Goal: Ask a question: Seek information or help from site administrators or community

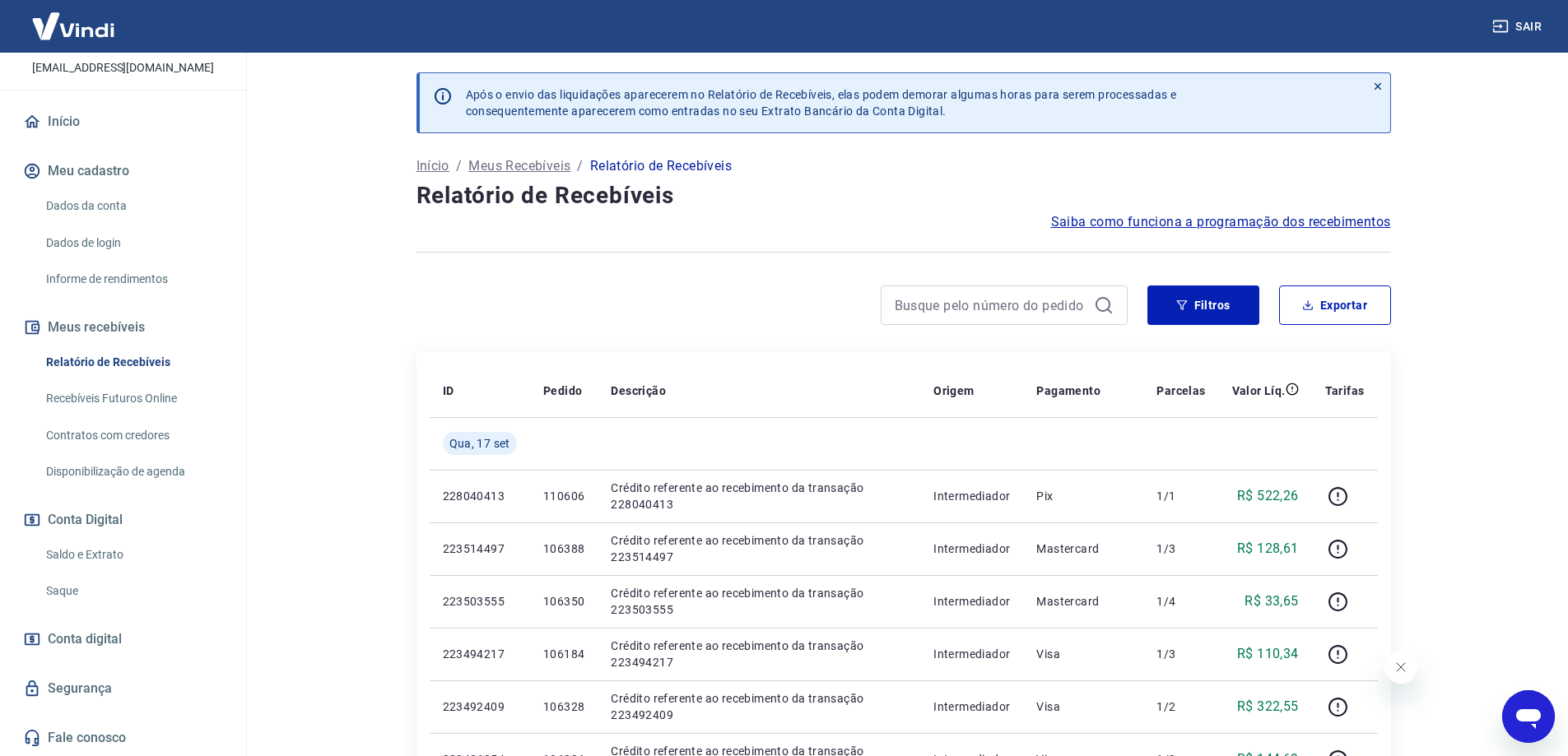
scroll to position [329, 0]
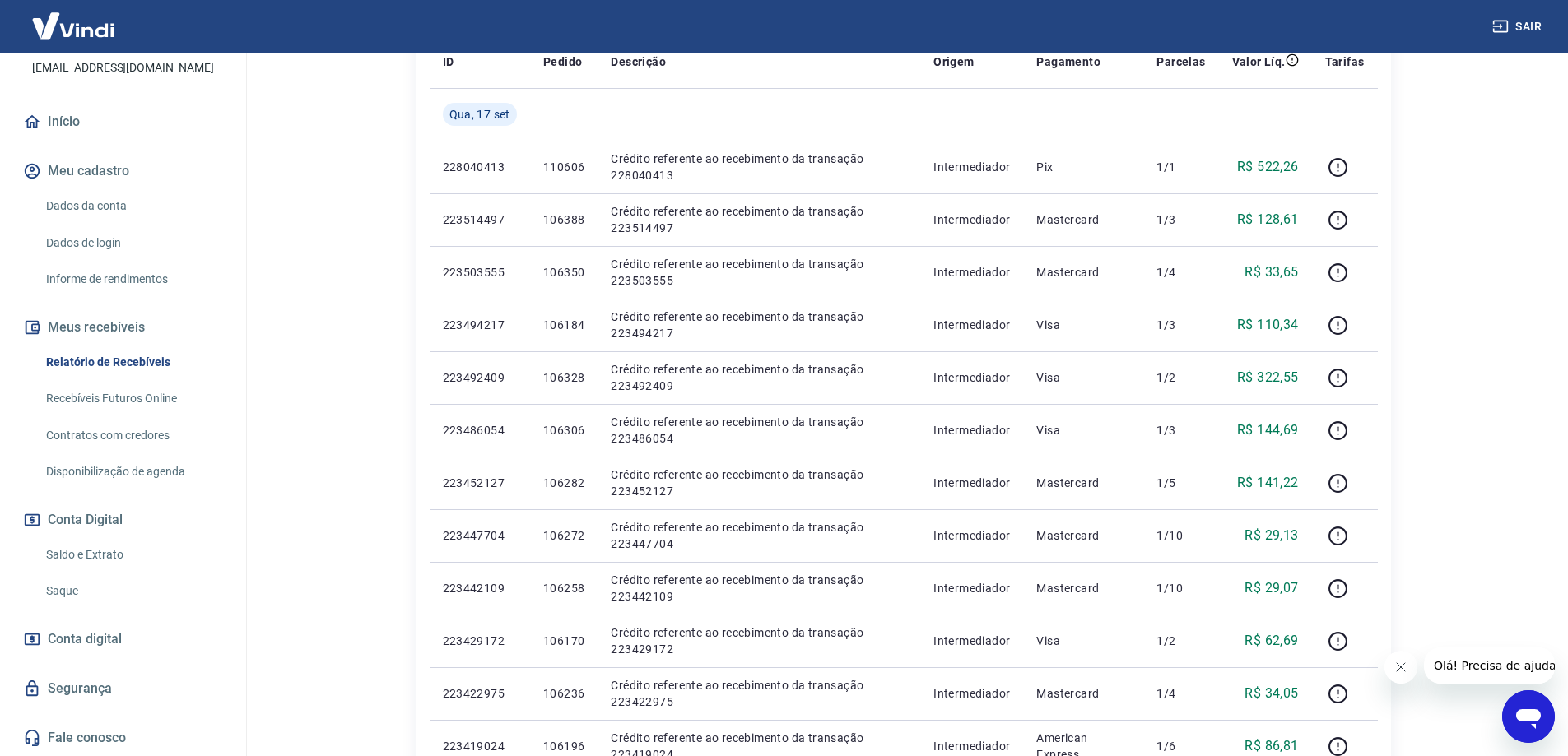
click at [1528, 719] on icon "Abrir janela de mensagens" at bounding box center [1528, 719] width 25 height 20
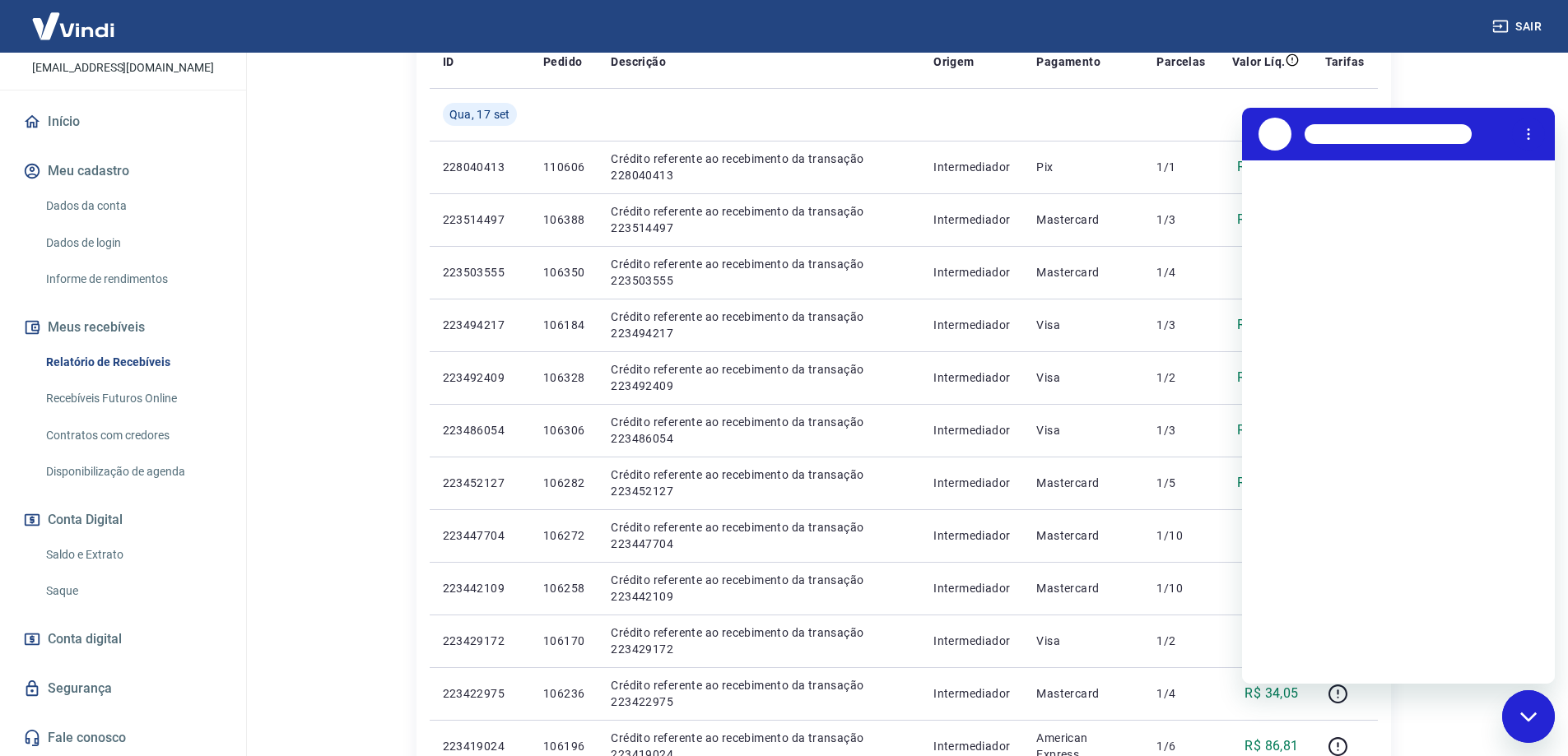
scroll to position [0, 0]
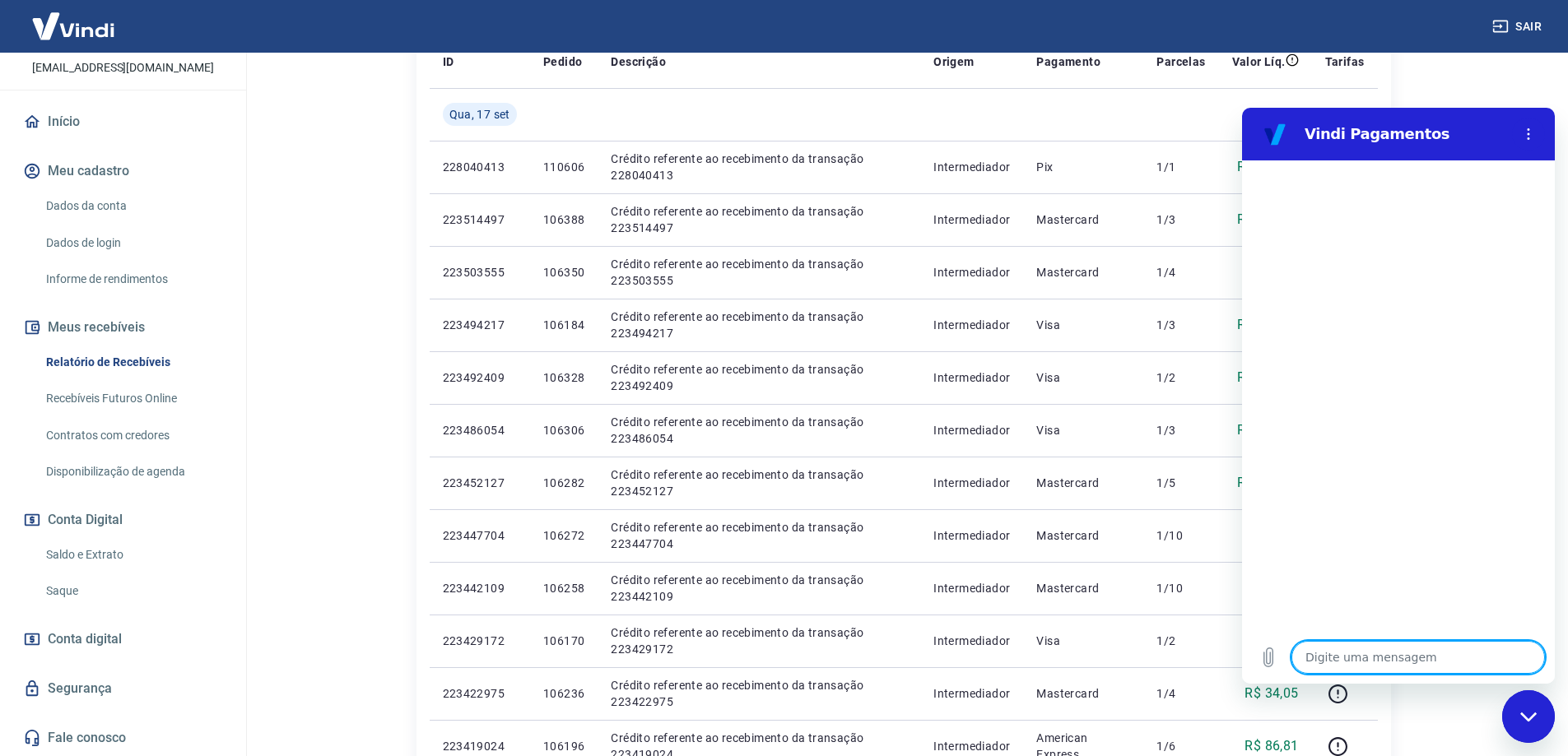
click at [1398, 662] on textarea at bounding box center [1418, 657] width 253 height 33
type textarea "B"
type textarea "x"
type textarea "Bo"
type textarea "x"
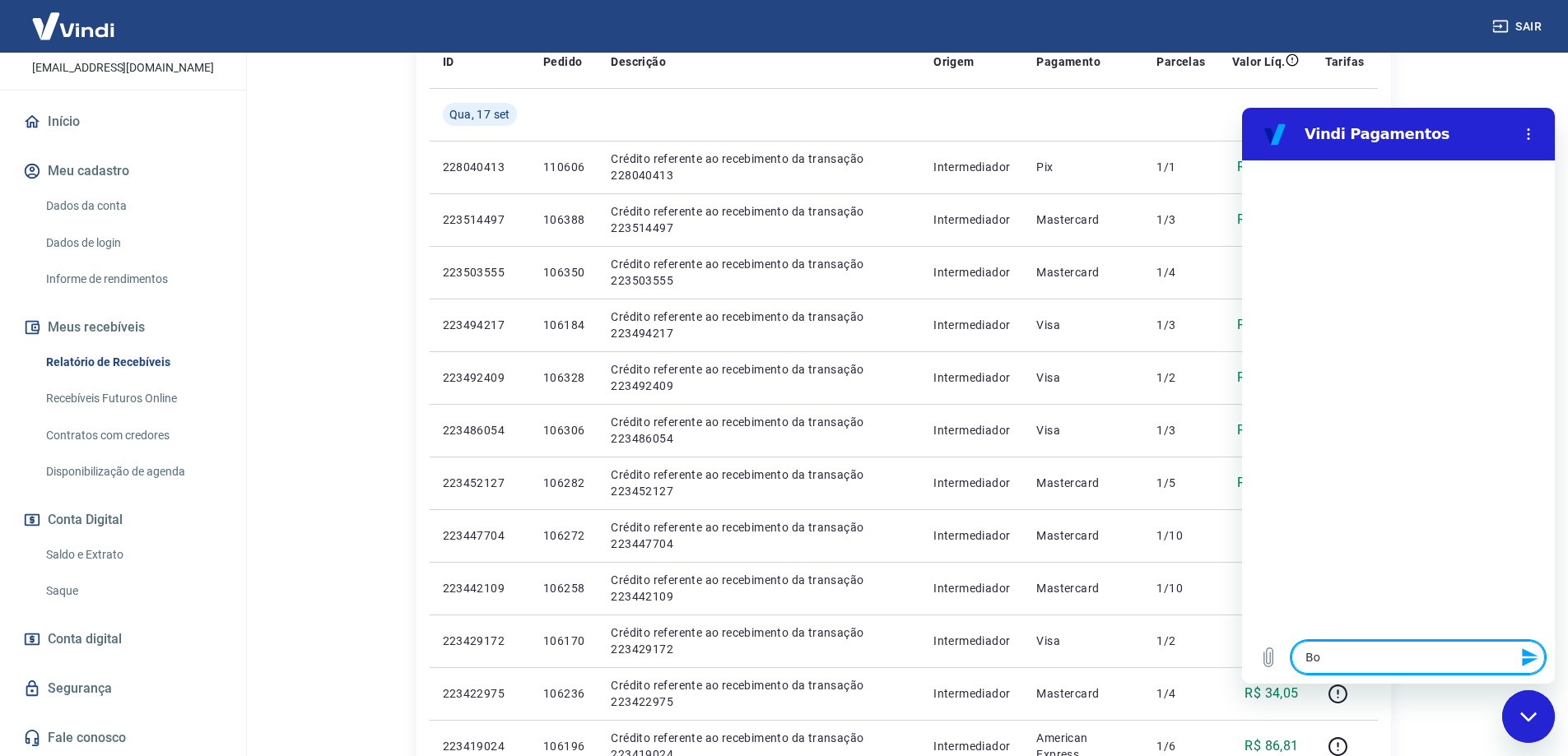
type textarea "Boa"
type textarea "x"
type textarea "Boa"
type textarea "x"
type textarea "Boa ta"
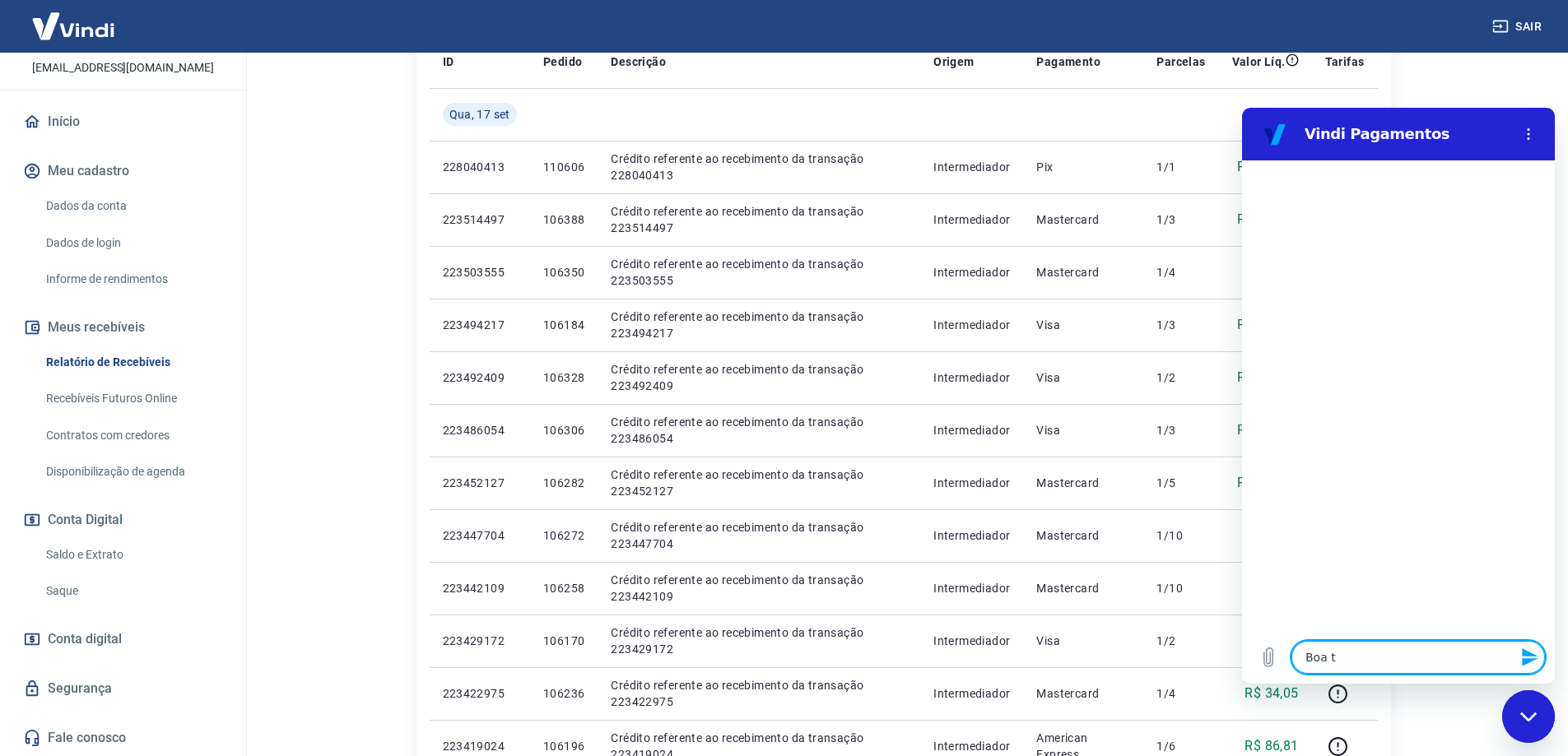
type textarea "x"
type textarea "Boa tar"
type textarea "x"
type textarea "Boa tard"
type textarea "x"
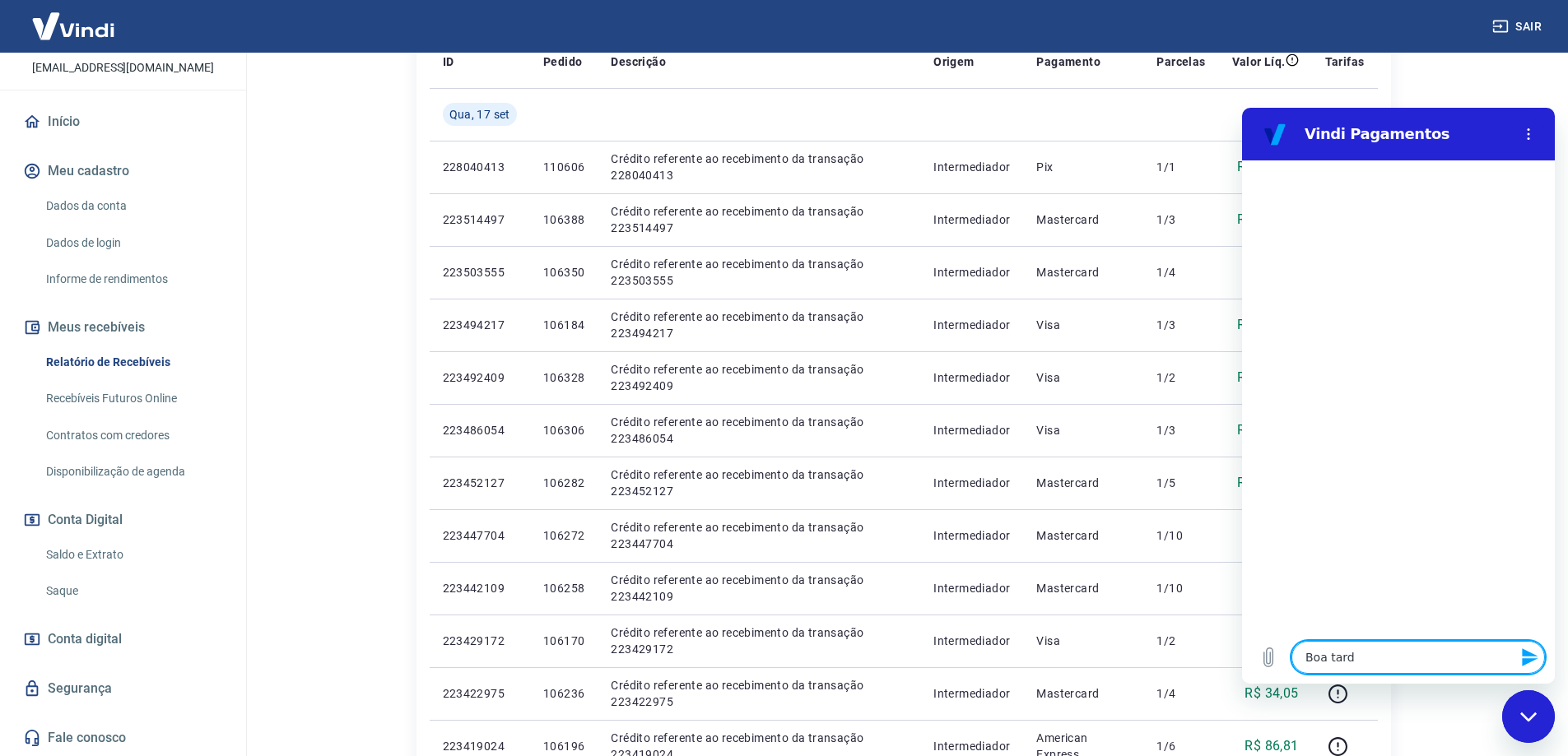
type textarea "Boa tarde"
type textarea "x"
type textarea "Boa tard"
type textarea "x"
type textarea "Boa tar"
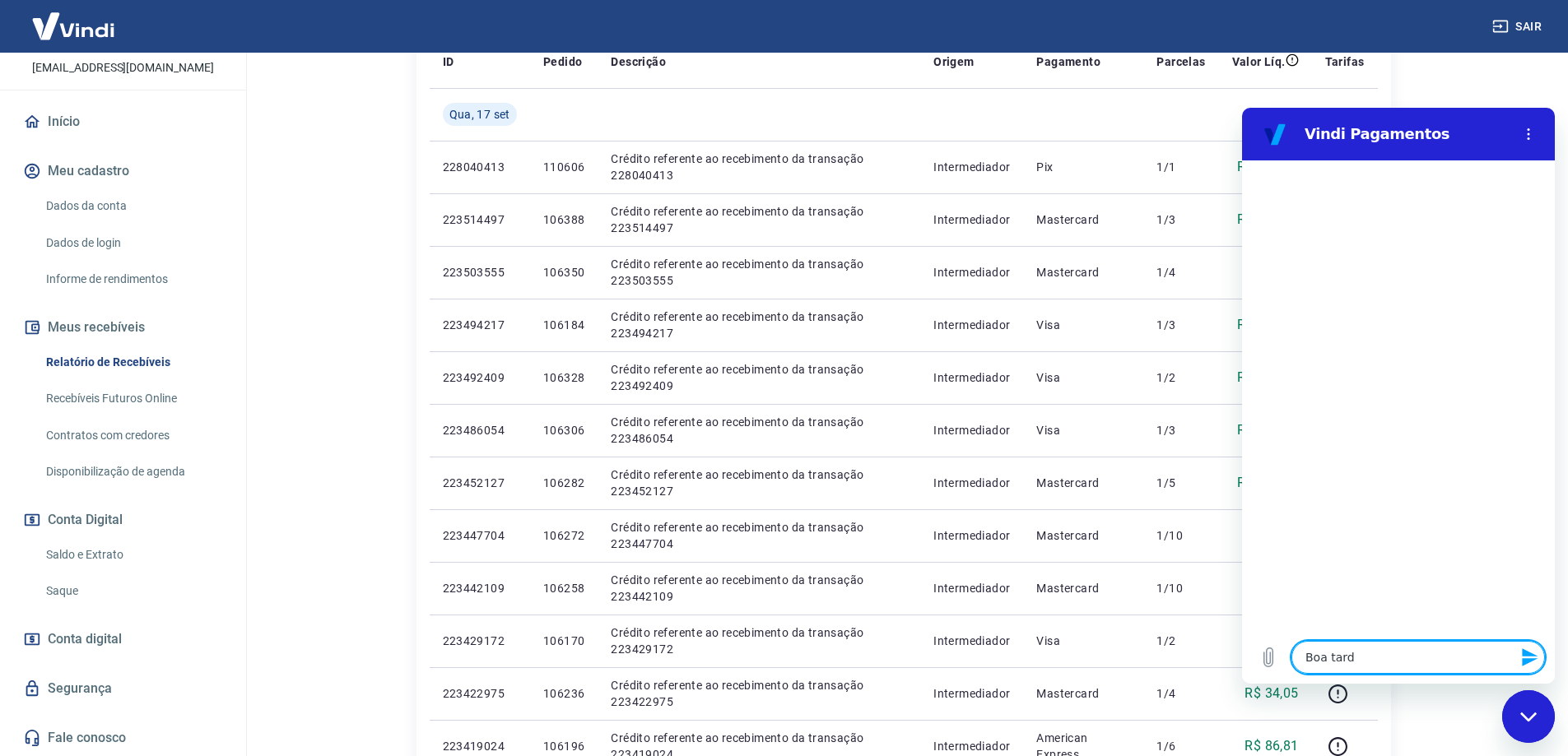
type textarea "x"
type textarea "Boa ta"
type textarea "x"
type textarea "Boa t"
type textarea "x"
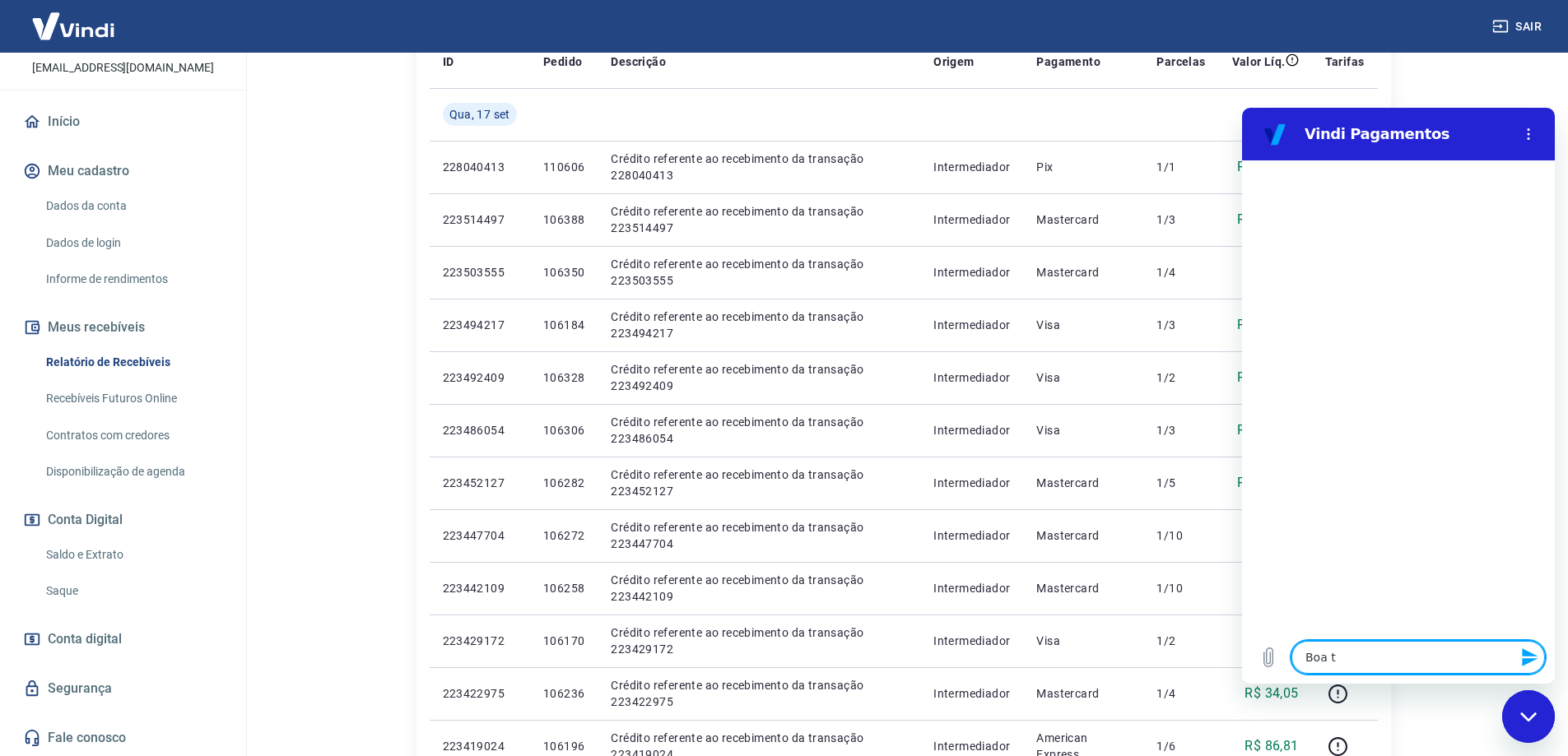
type textarea "Boa"
type textarea "x"
type textarea "Boa"
type textarea "x"
type textarea "Bo"
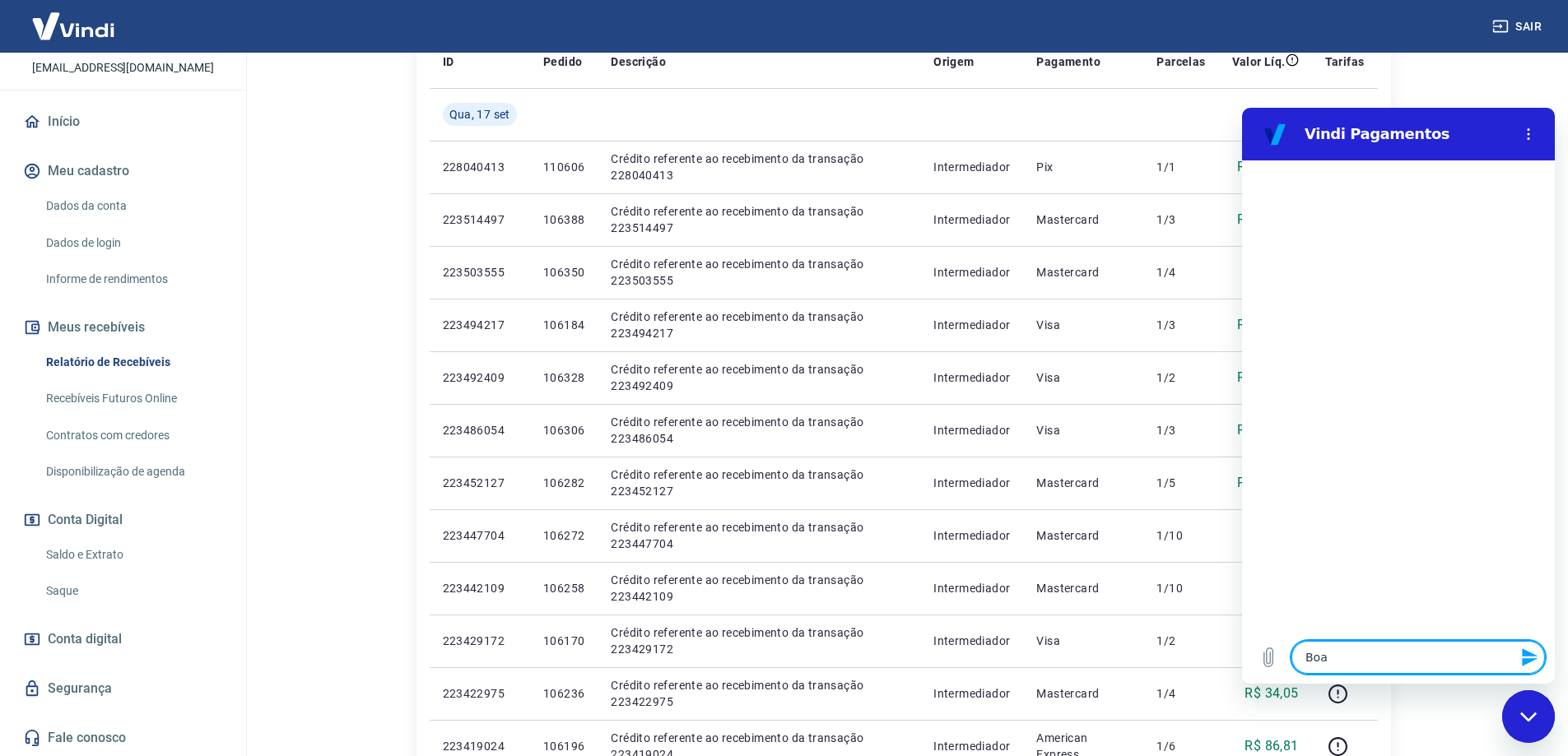
type textarea "x"
type textarea "Bom"
type textarea "x"
type textarea "Bom"
type textarea "x"
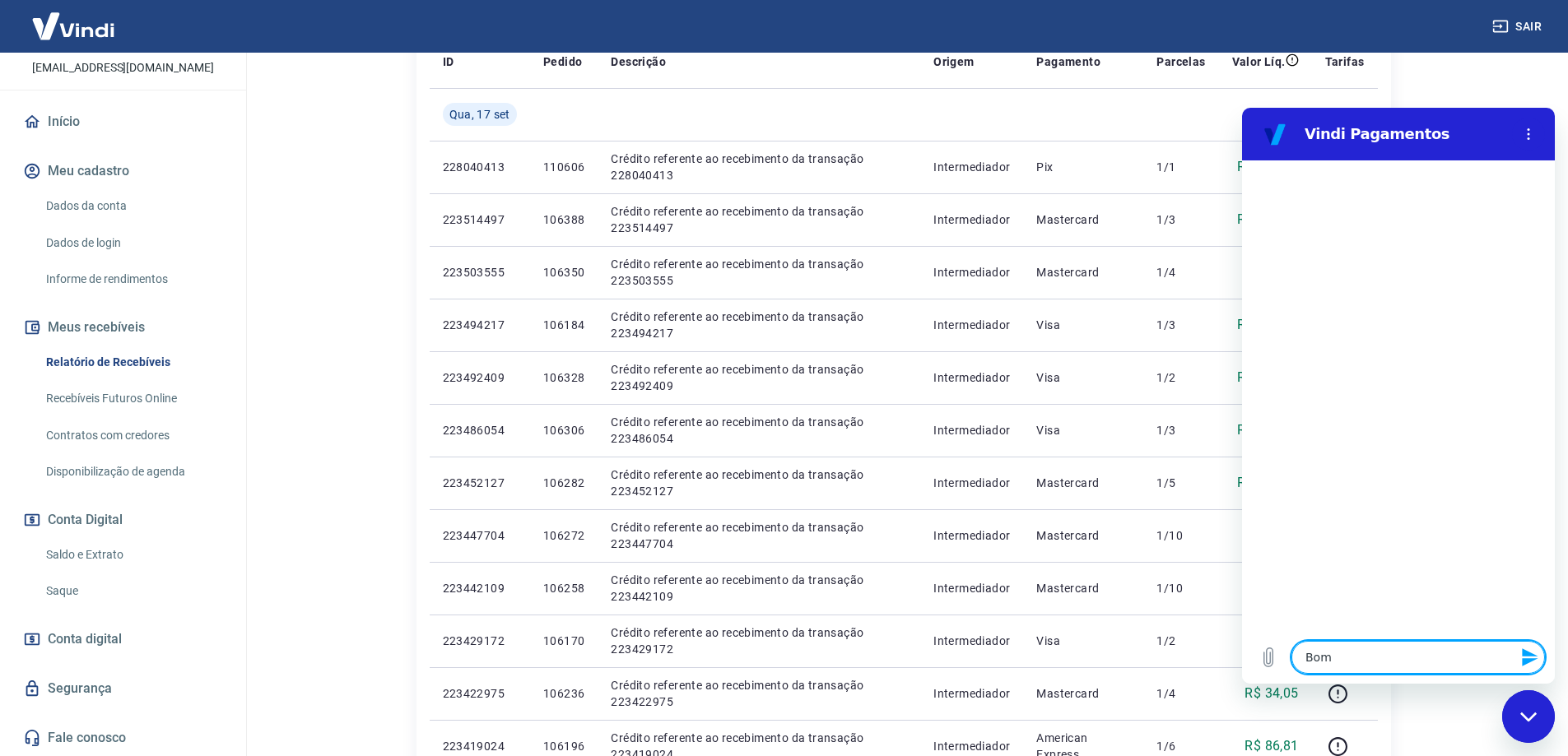
type textarea "Bom d"
type textarea "x"
type textarea "Bom di"
type textarea "x"
type textarea "Bom dia"
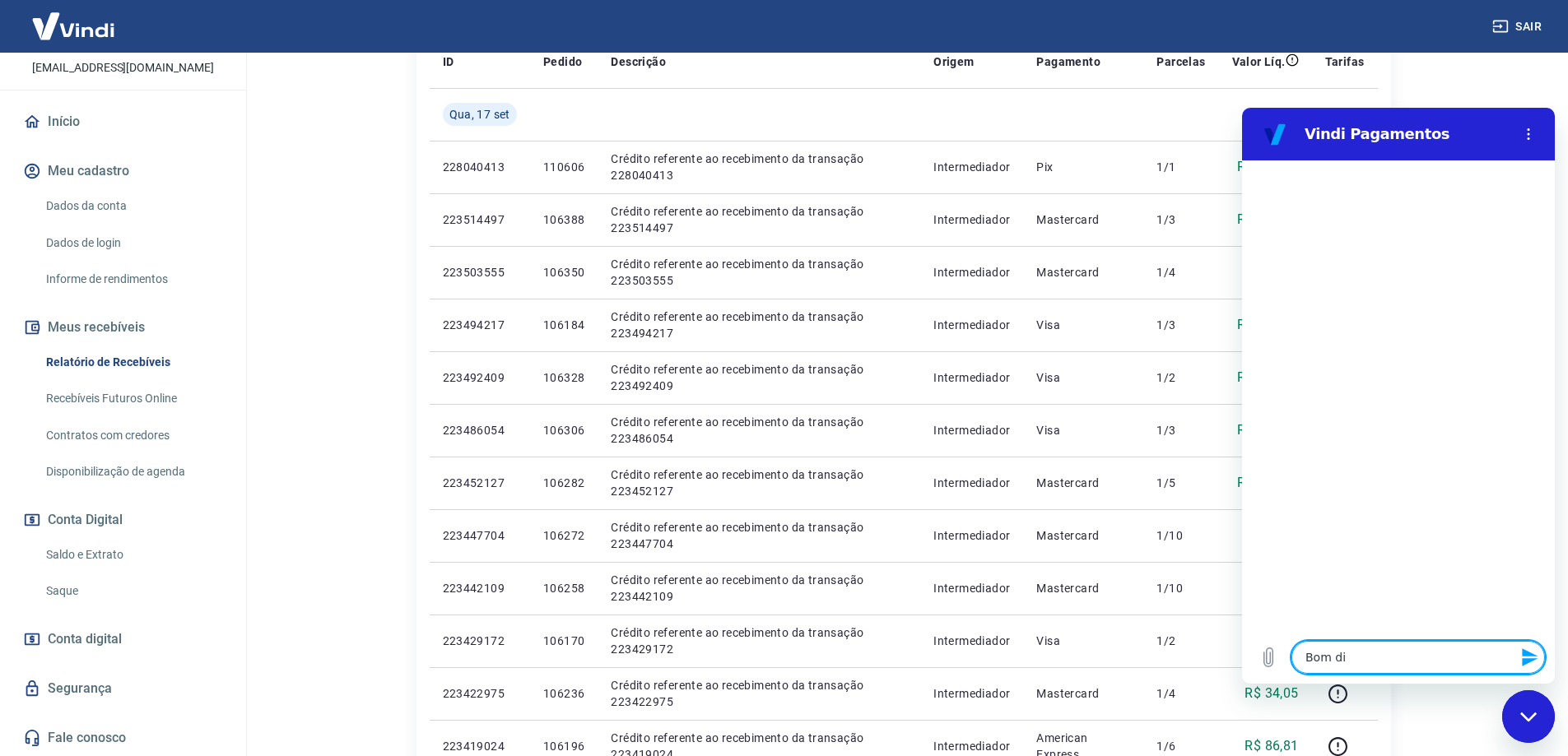
type textarea "x"
type textarea "Bom dia,"
type textarea "x"
type textarea "Bom dia,"
type textarea "x"
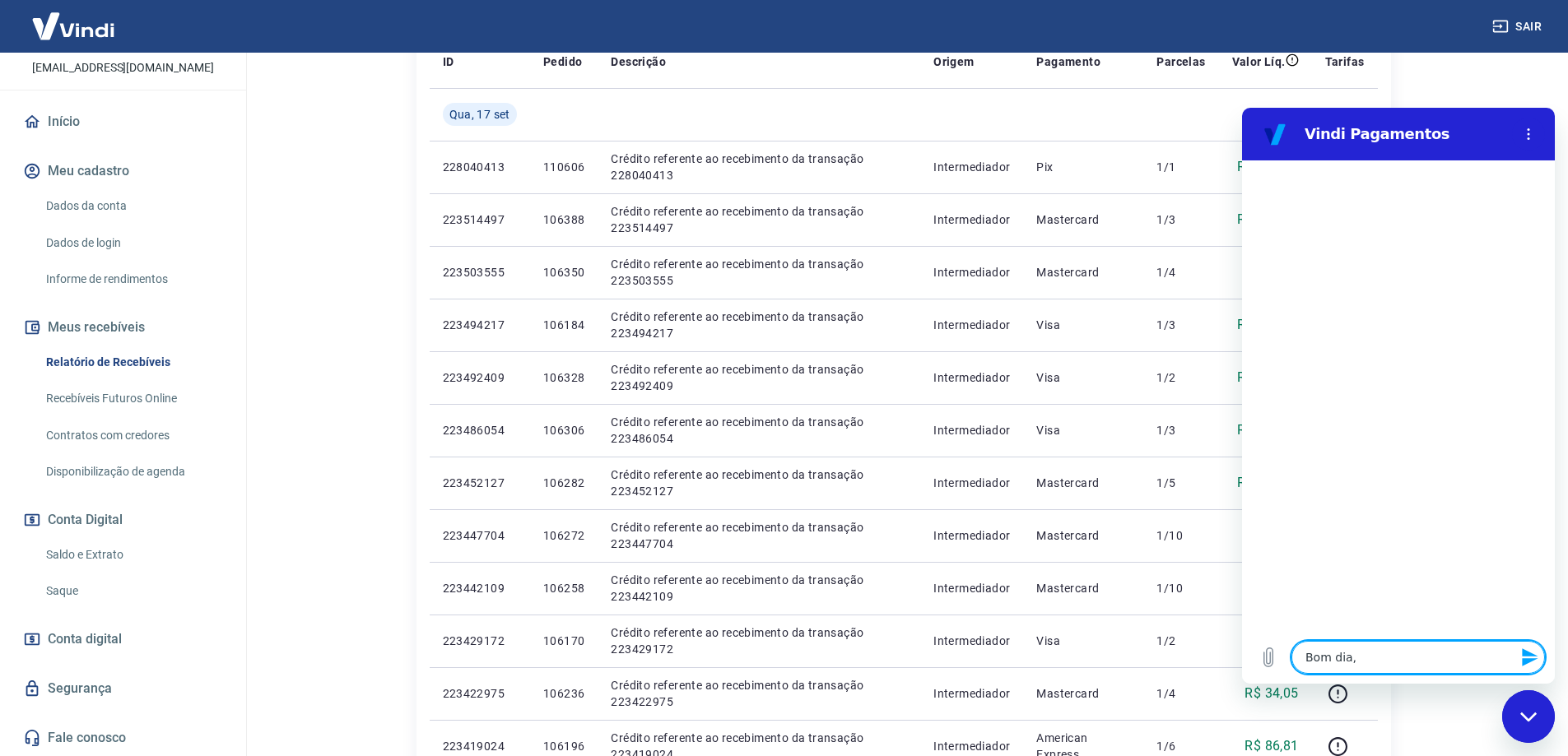
type textarea "Bom dia, t"
type textarea "x"
type textarea "Bom dia, tu"
type textarea "x"
type textarea "Bom dia, tud"
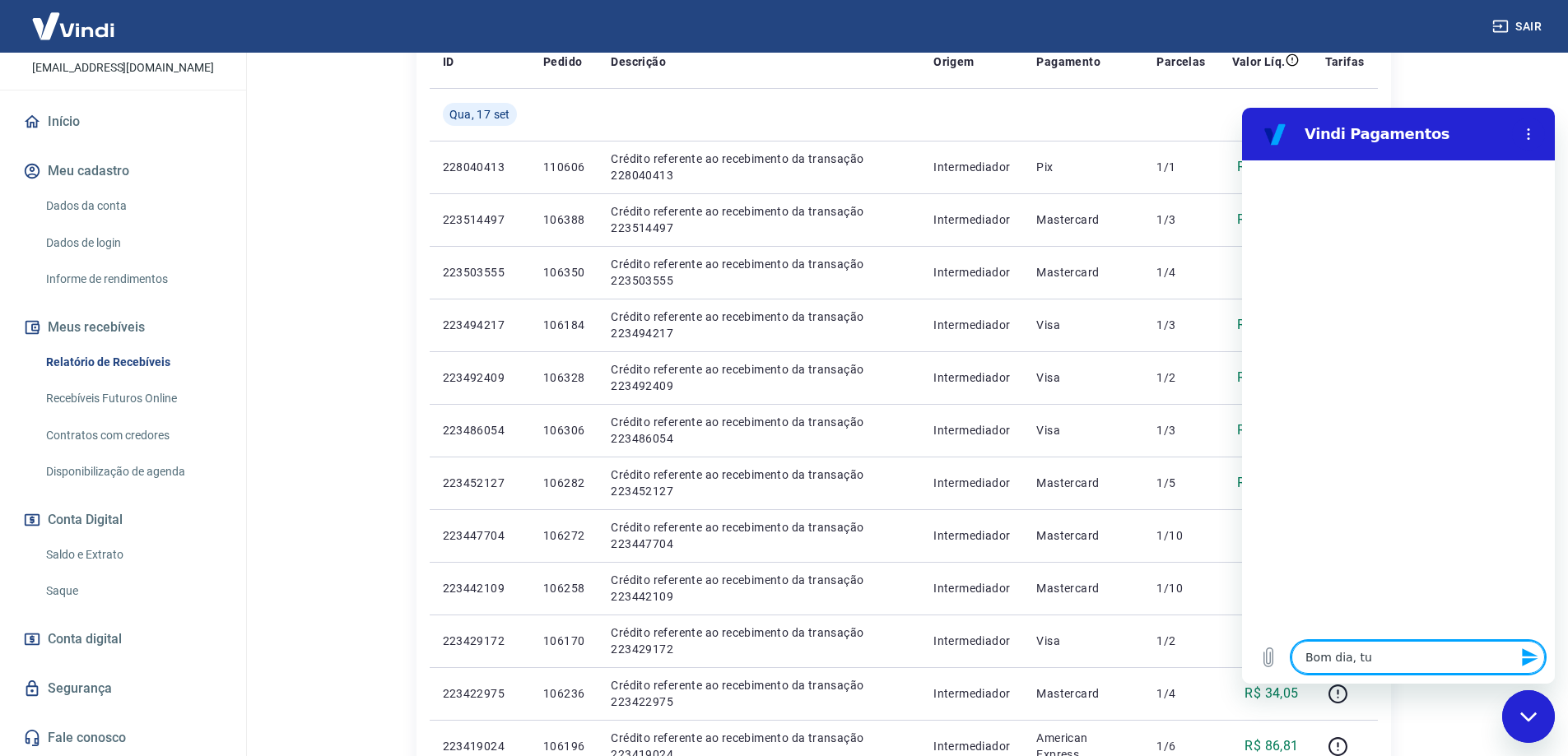
type textarea "x"
type textarea "Bom dia, tudo"
type textarea "x"
type textarea "Bom dia, tudo"
type textarea "x"
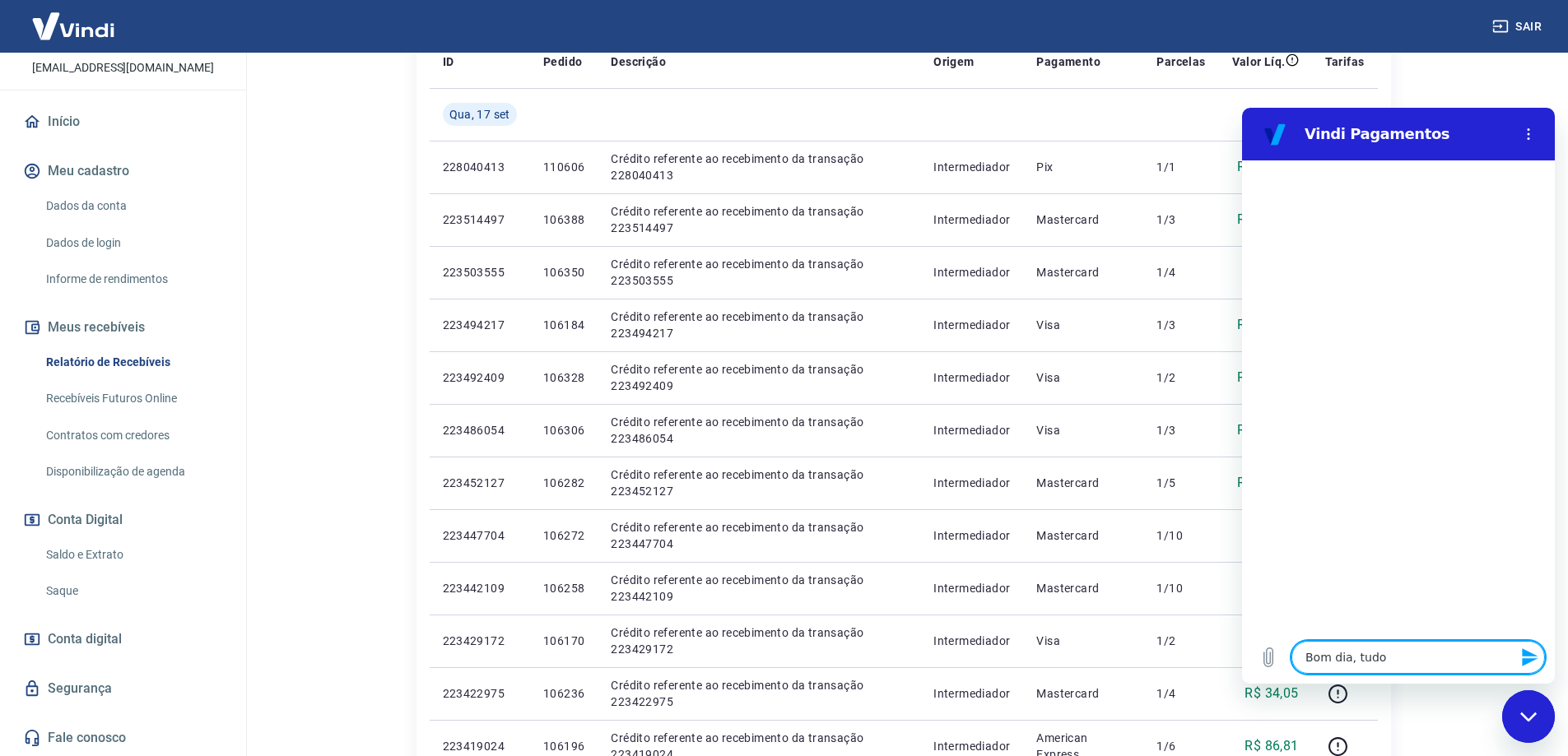
type textarea "Bom dia, tudo b"
type textarea "x"
type textarea "Bom dia, tudo be"
type textarea "x"
type textarea "Bom dia, tudo bem"
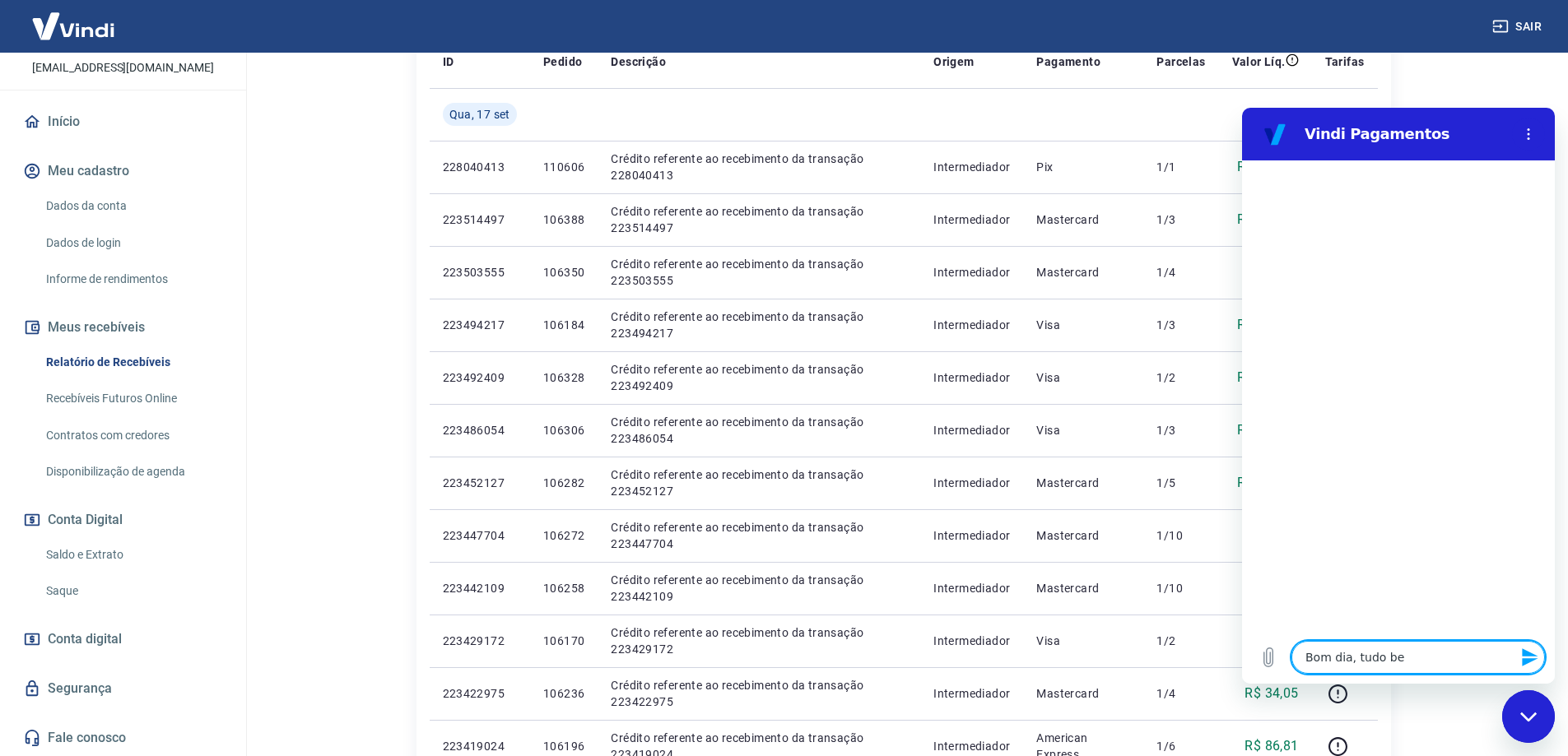
type textarea "x"
type textarea "Bom dia, tudo bem?"
type textarea "x"
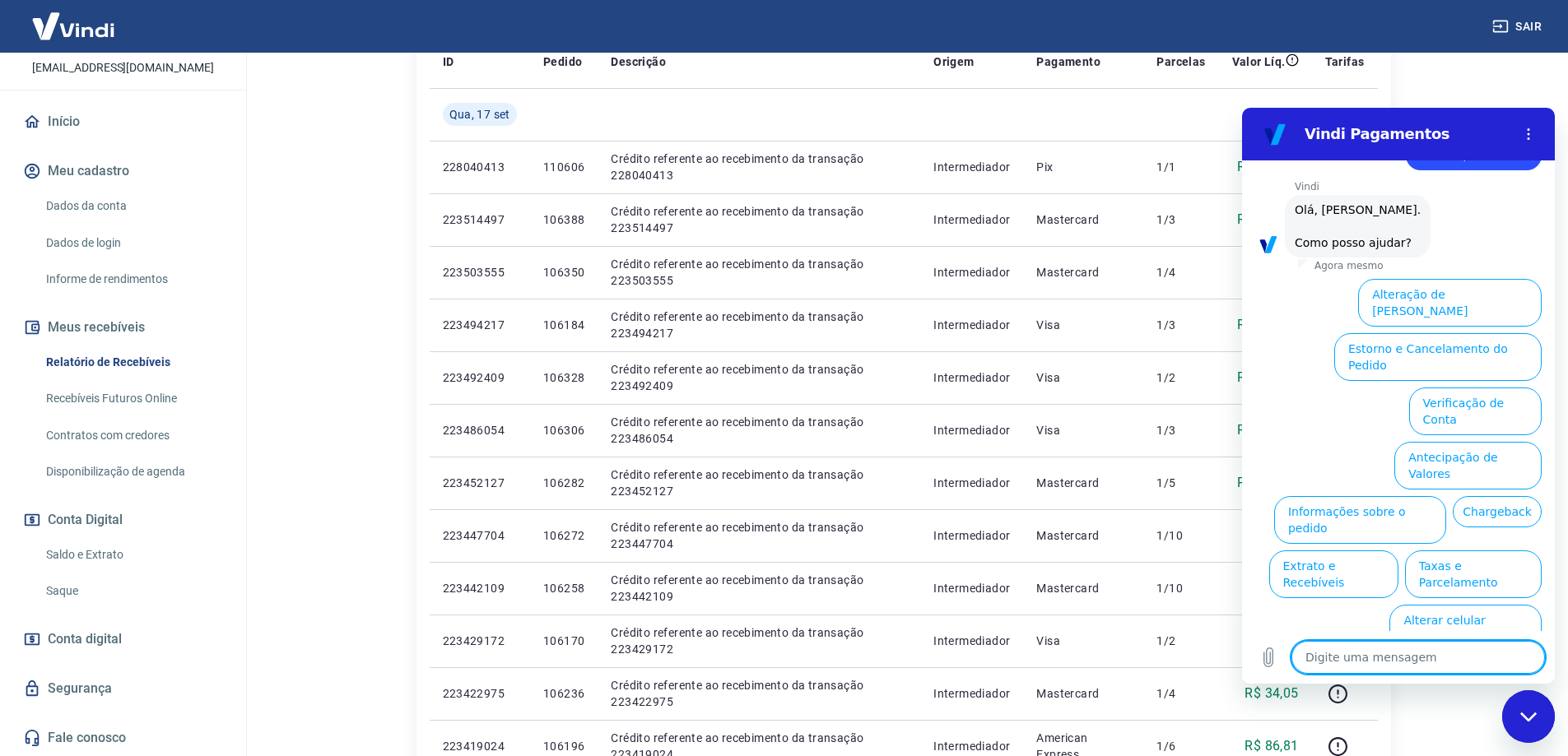
scroll to position [55, 0]
click at [1371, 661] on textarea at bounding box center [1418, 657] width 253 height 33
type textarea "P"
type textarea "x"
type textarea "Pr"
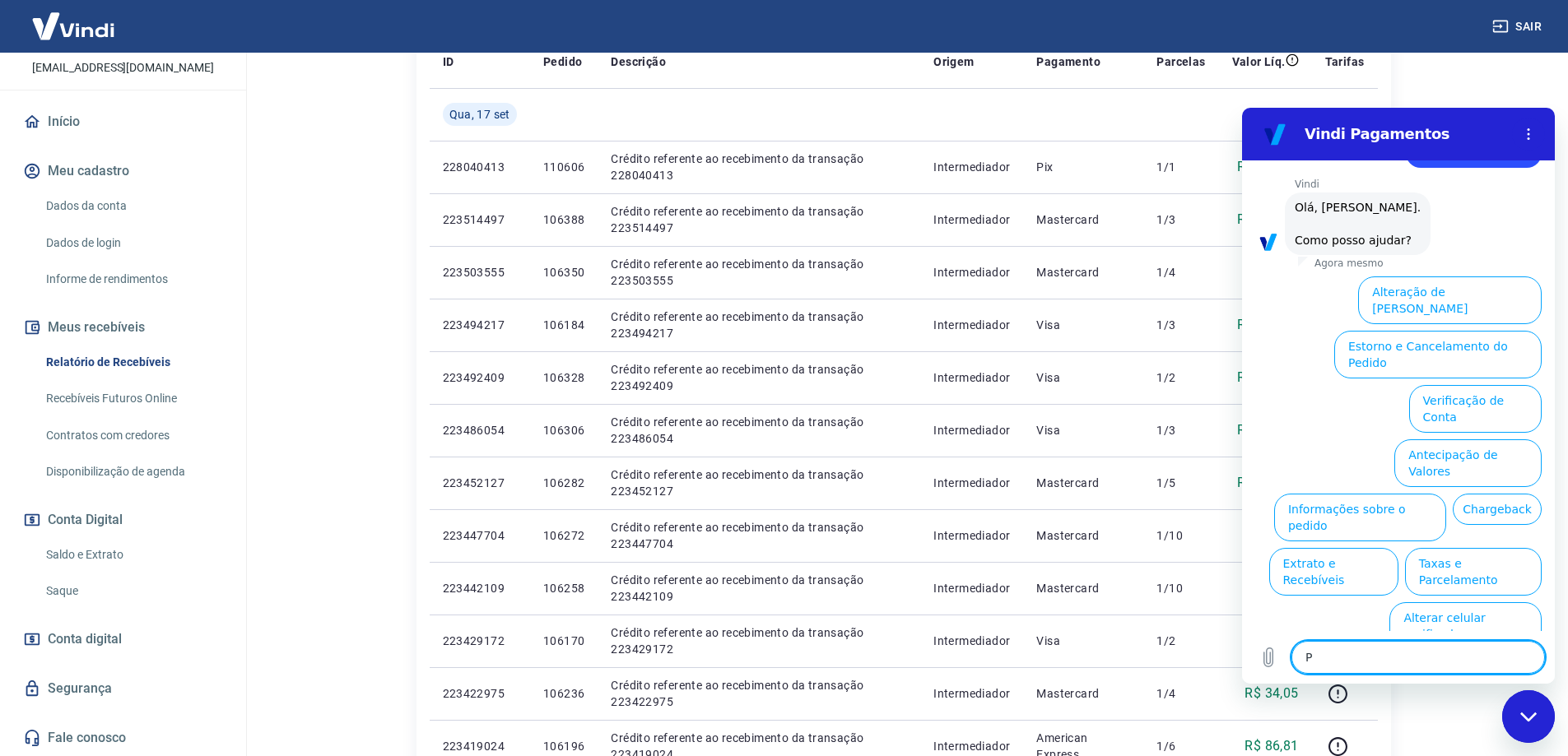
type textarea "x"
type textarea "Pre"
type textarea "x"
type textarea "Prec"
type textarea "x"
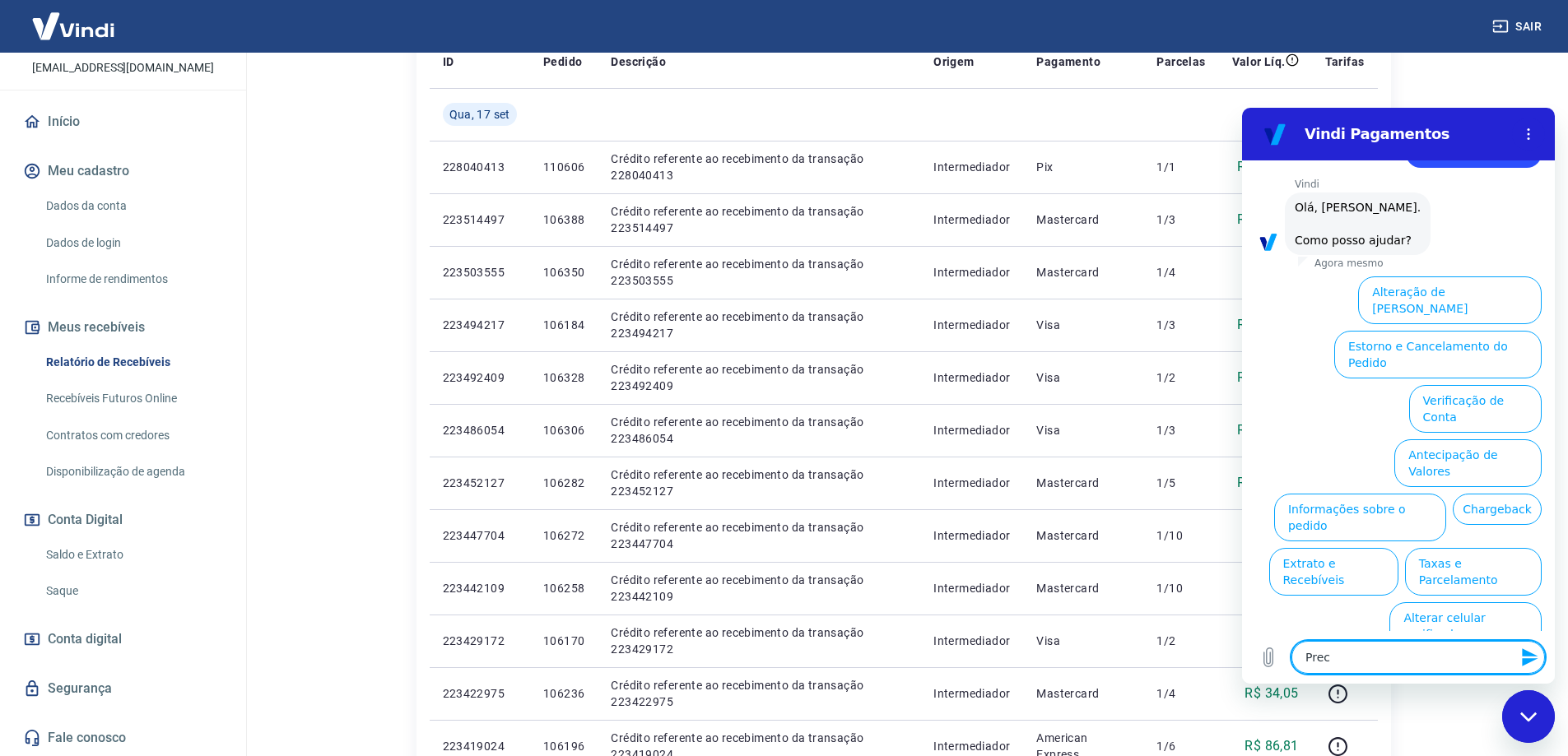
type textarea "Preci"
type textarea "x"
type textarea "Precis"
type textarea "x"
type textarea "Preciso"
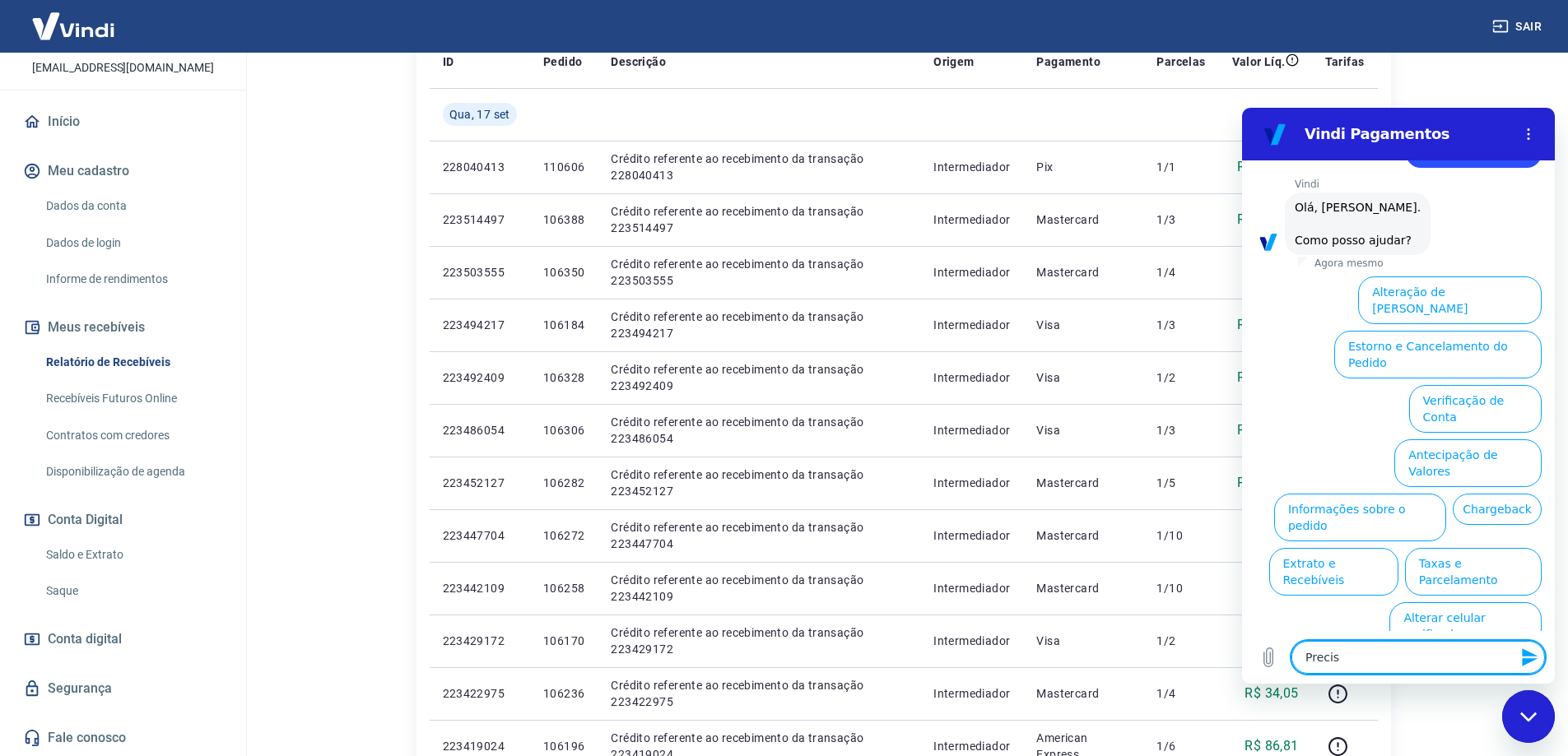
type textarea "x"
type textarea "Preciso"
type textarea "x"
type textarea "Preciso f"
type textarea "x"
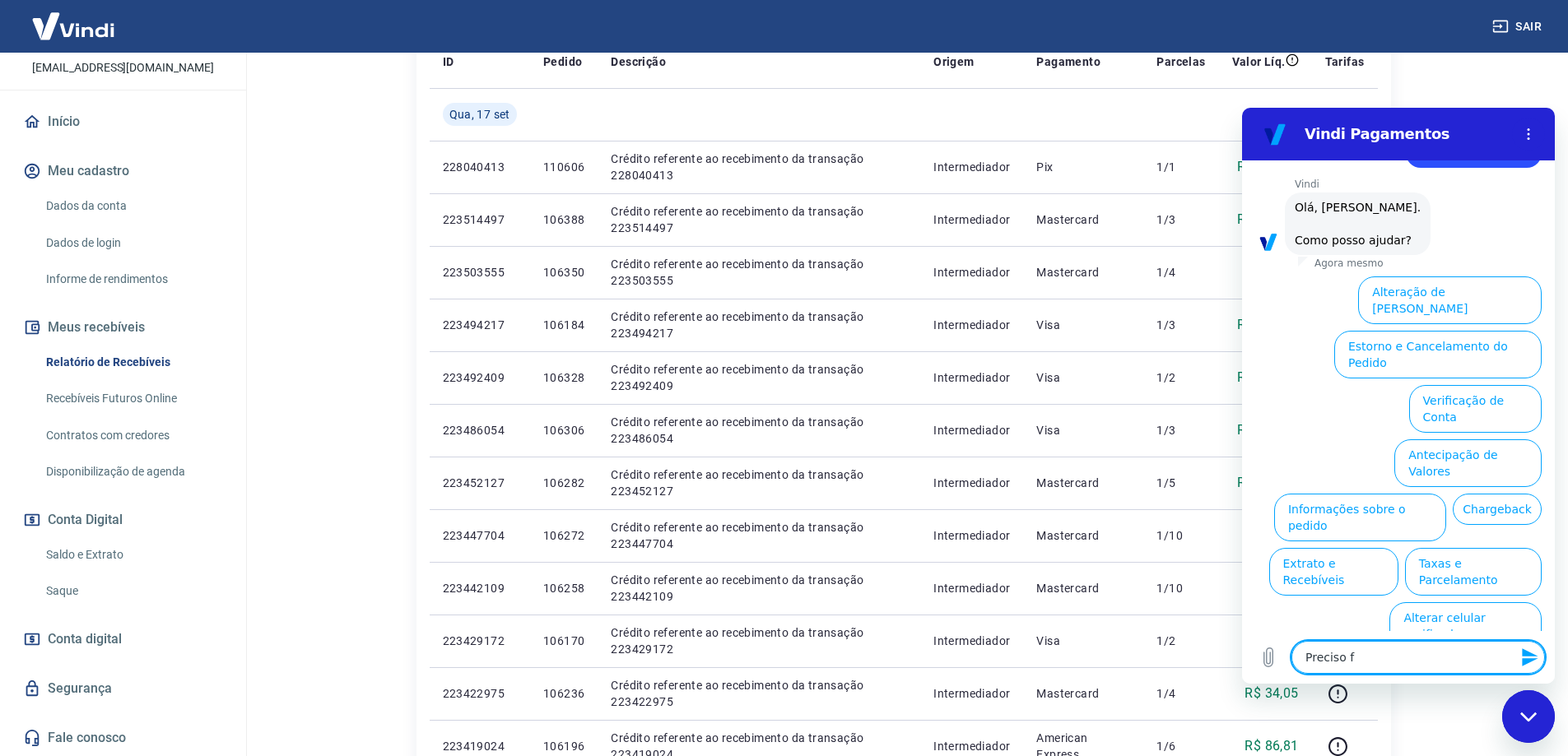
type textarea "Preciso fa"
type textarea "x"
type textarea "Preciso fal"
type textarea "x"
type textarea "Preciso fala"
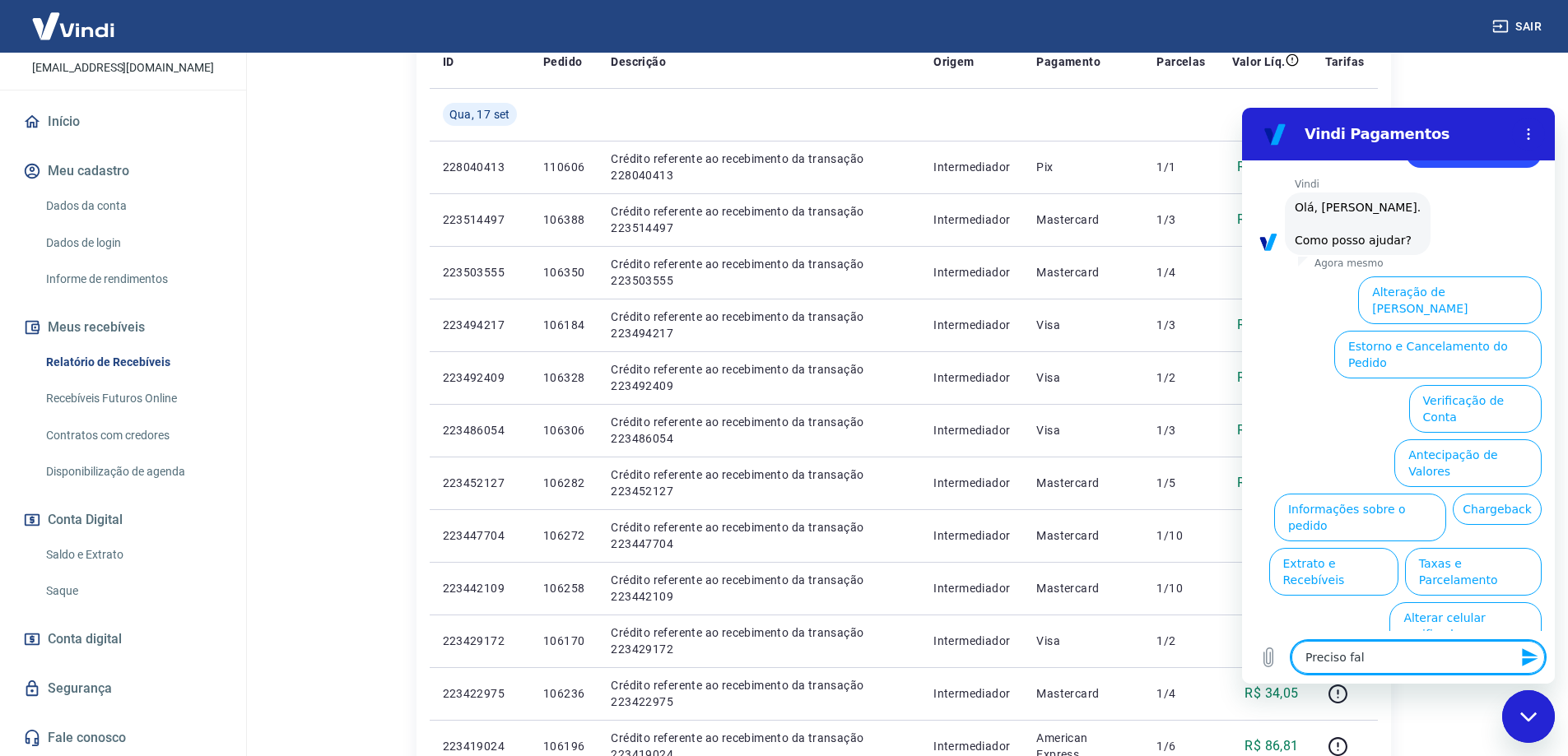
type textarea "x"
type textarea "Preciso falar"
type textarea "x"
type textarea "Preciso falar"
type textarea "x"
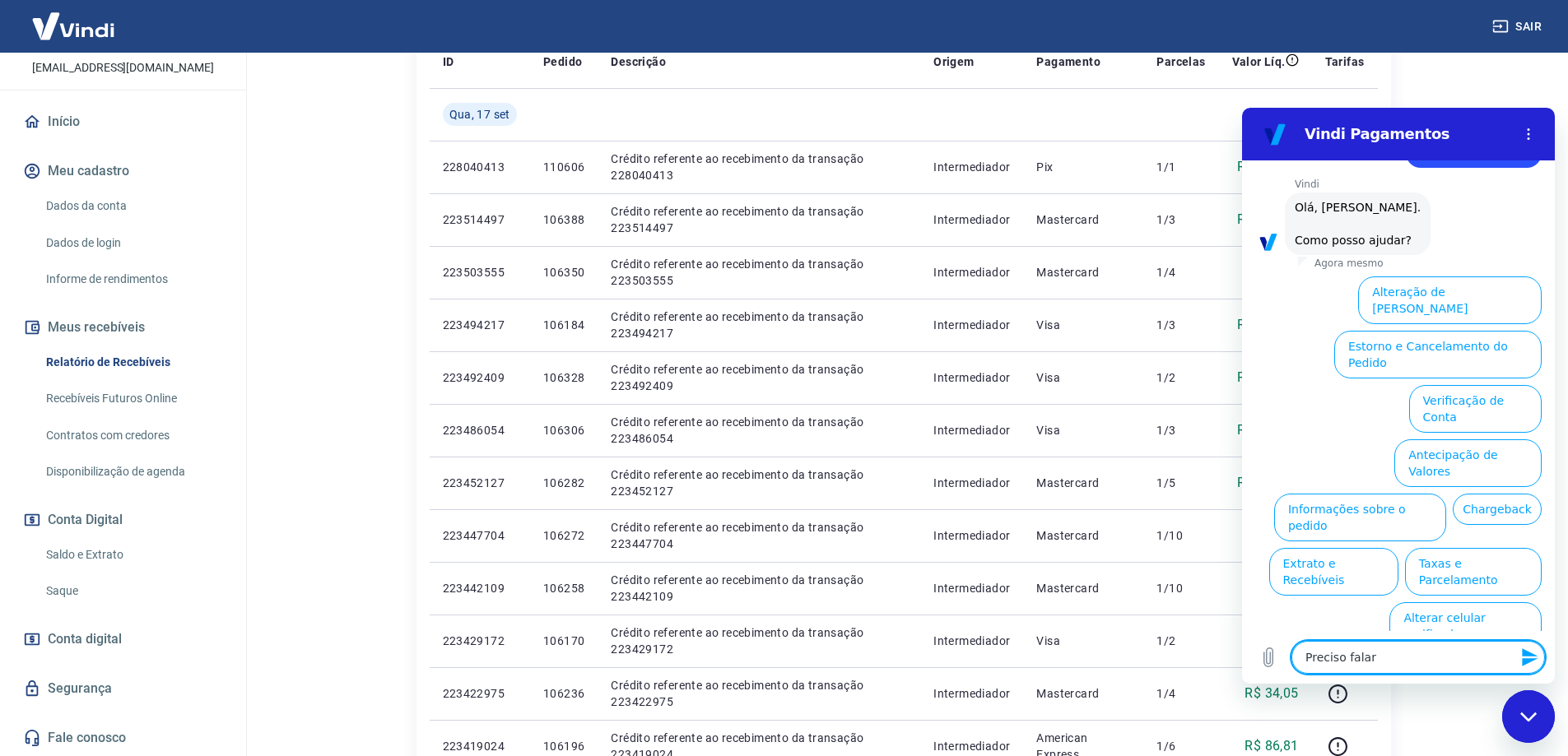
type textarea "Preciso falar c"
type textarea "x"
type textarea "Preciso falar co"
type textarea "x"
type textarea "Preciso falar com"
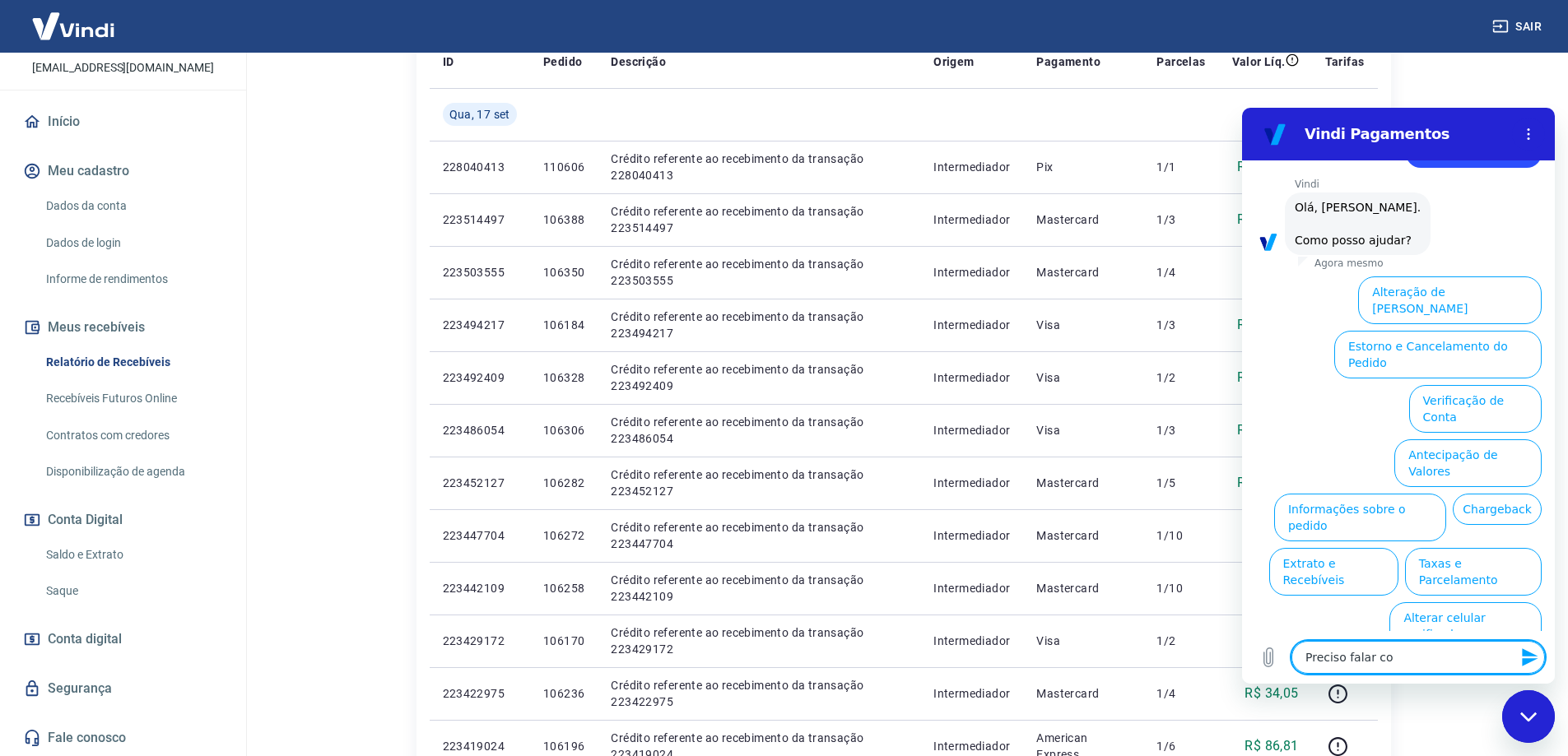
type textarea "x"
type textarea "Preciso falar com"
type textarea "x"
type textarea "Preciso falar com u"
type textarea "x"
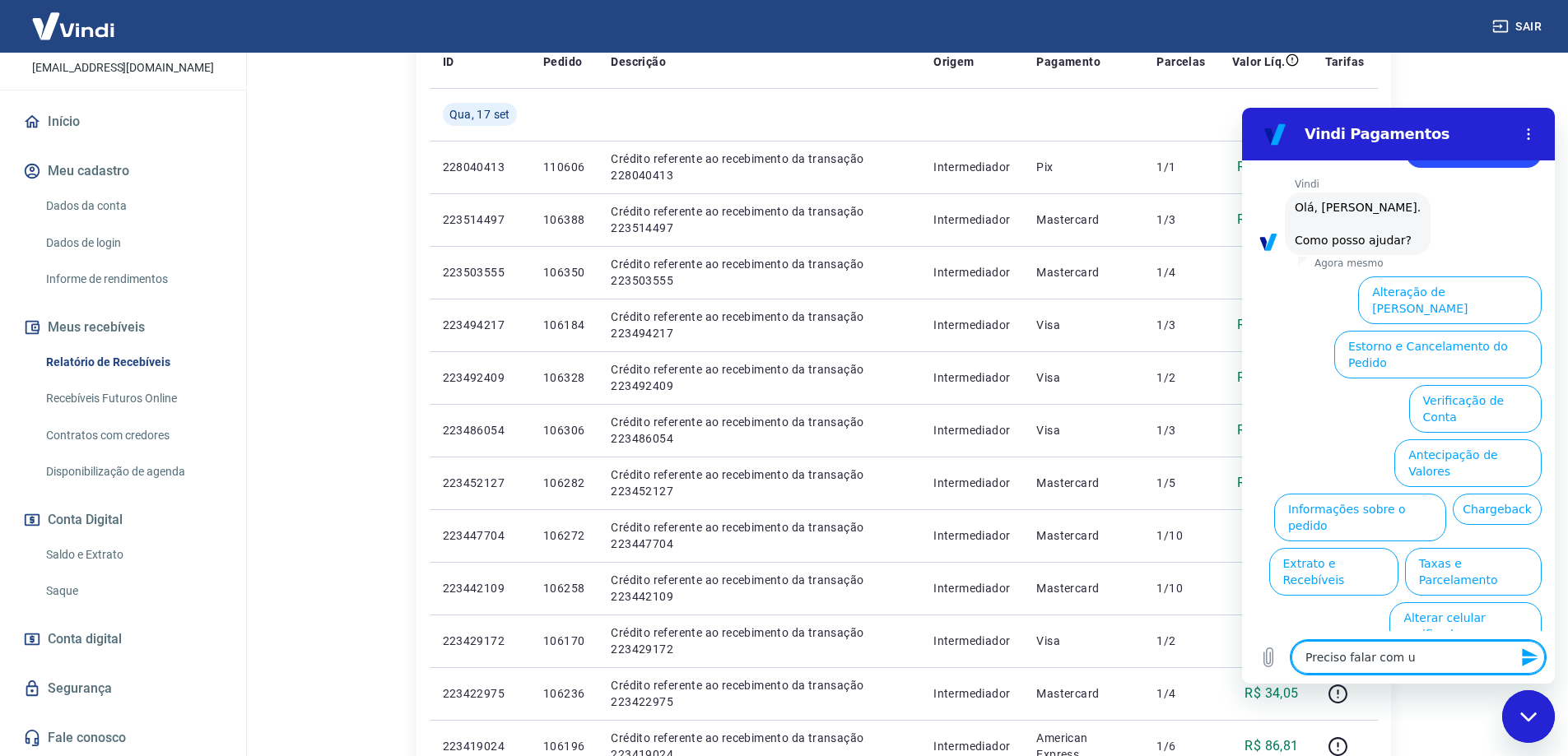
type textarea "Preciso falar com um"
type textarea "x"
type textarea "Preciso falar com um"
type textarea "x"
type textarea "Preciso falar com um a"
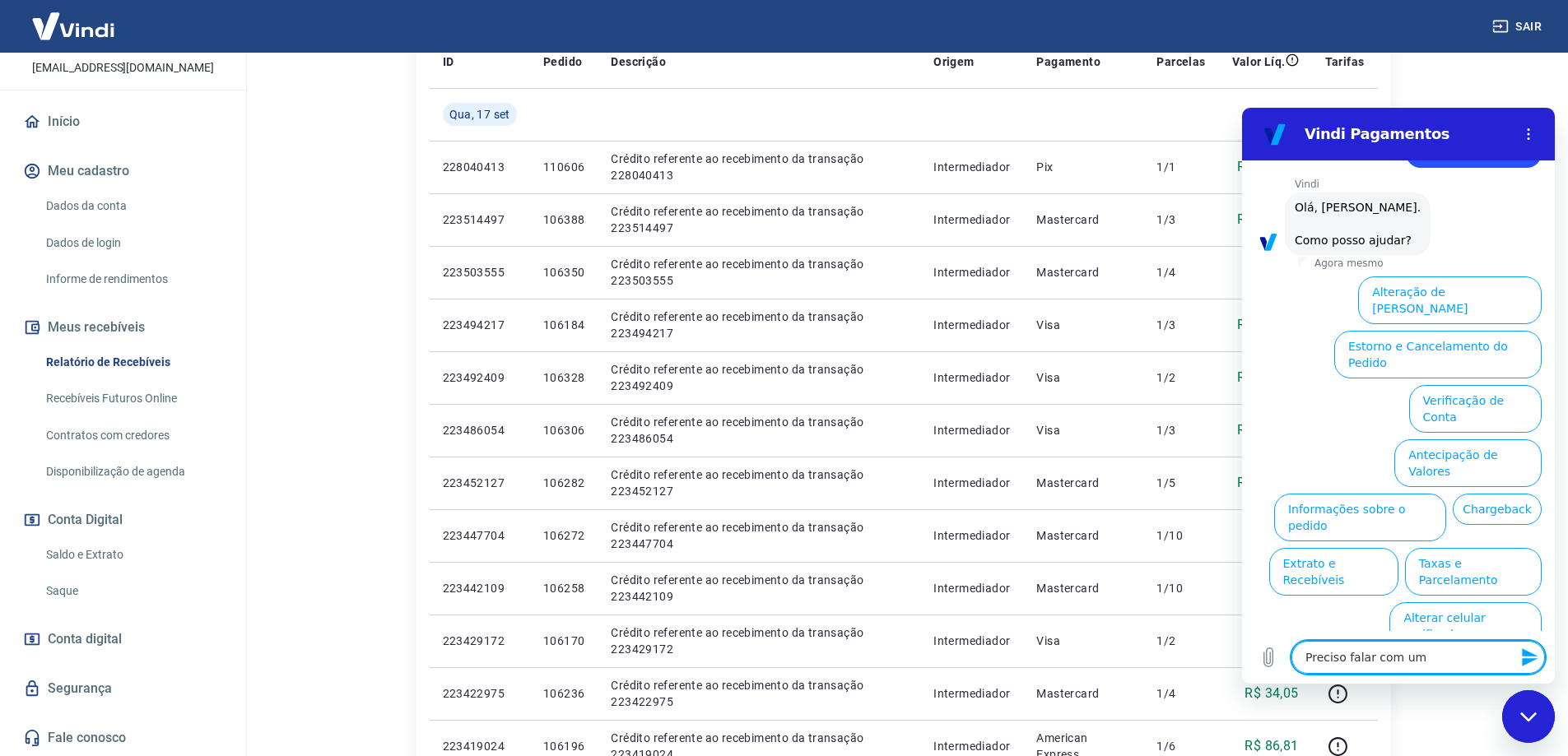
type textarea "x"
type textarea "Preciso falar com um at"
type textarea "x"
type textarea "Preciso falar com um ate"
type textarea "x"
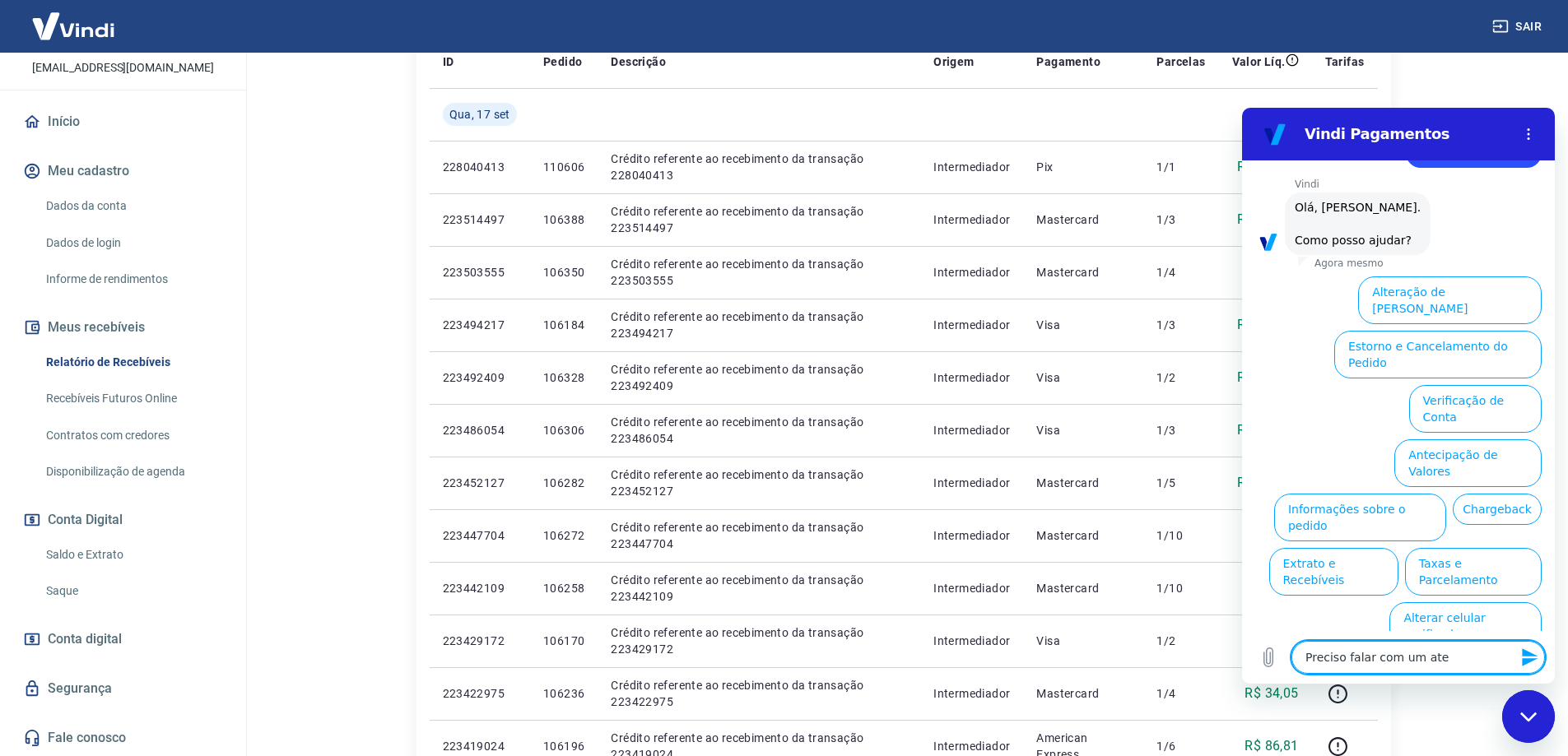
type textarea "Preciso falar com um aten"
type textarea "x"
type textarea "Preciso falar com um atend"
type textarea "x"
type textarea "Preciso falar com um atende"
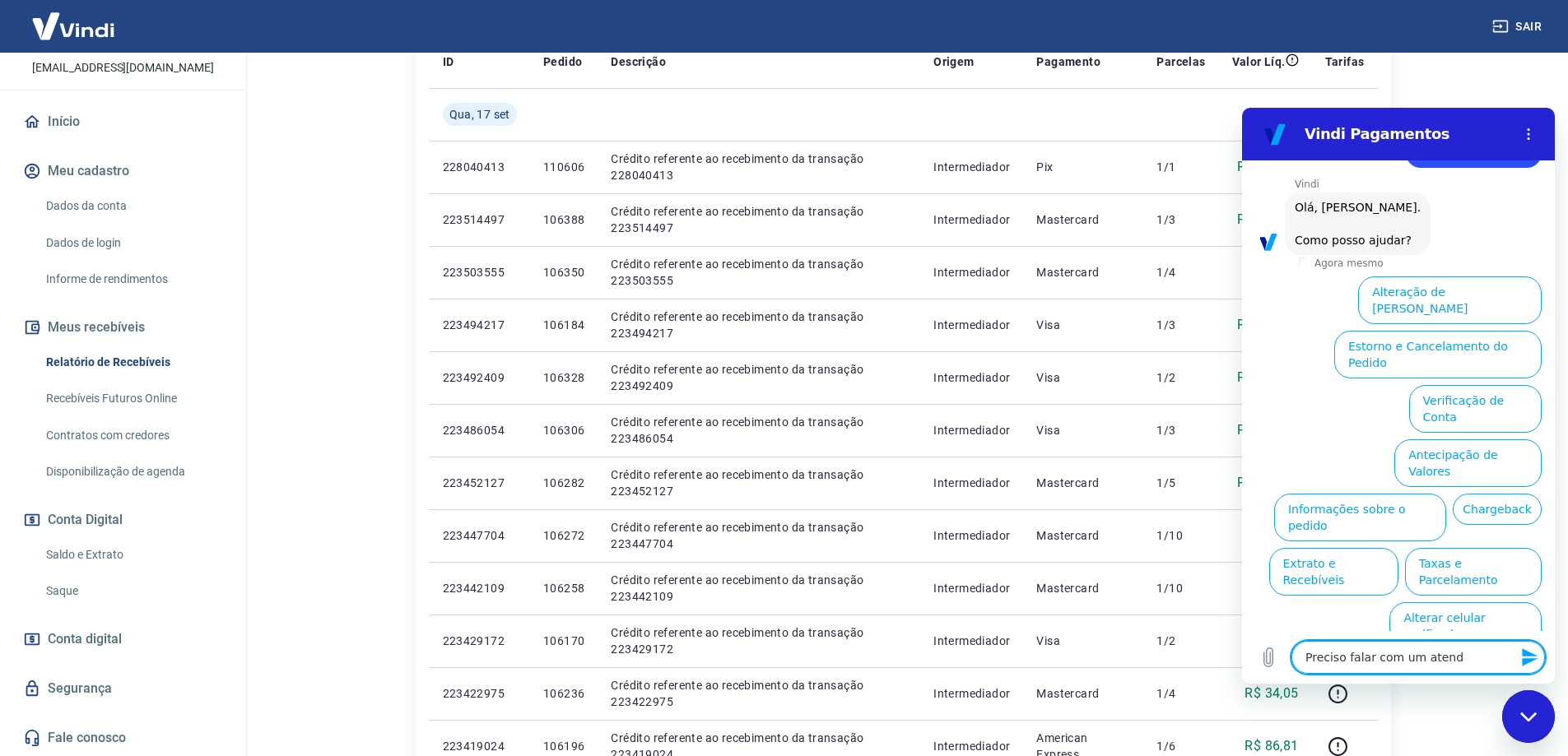
type textarea "x"
type textarea "Preciso falar com um atenden"
type textarea "x"
type textarea "Preciso falar com um atendent"
type textarea "x"
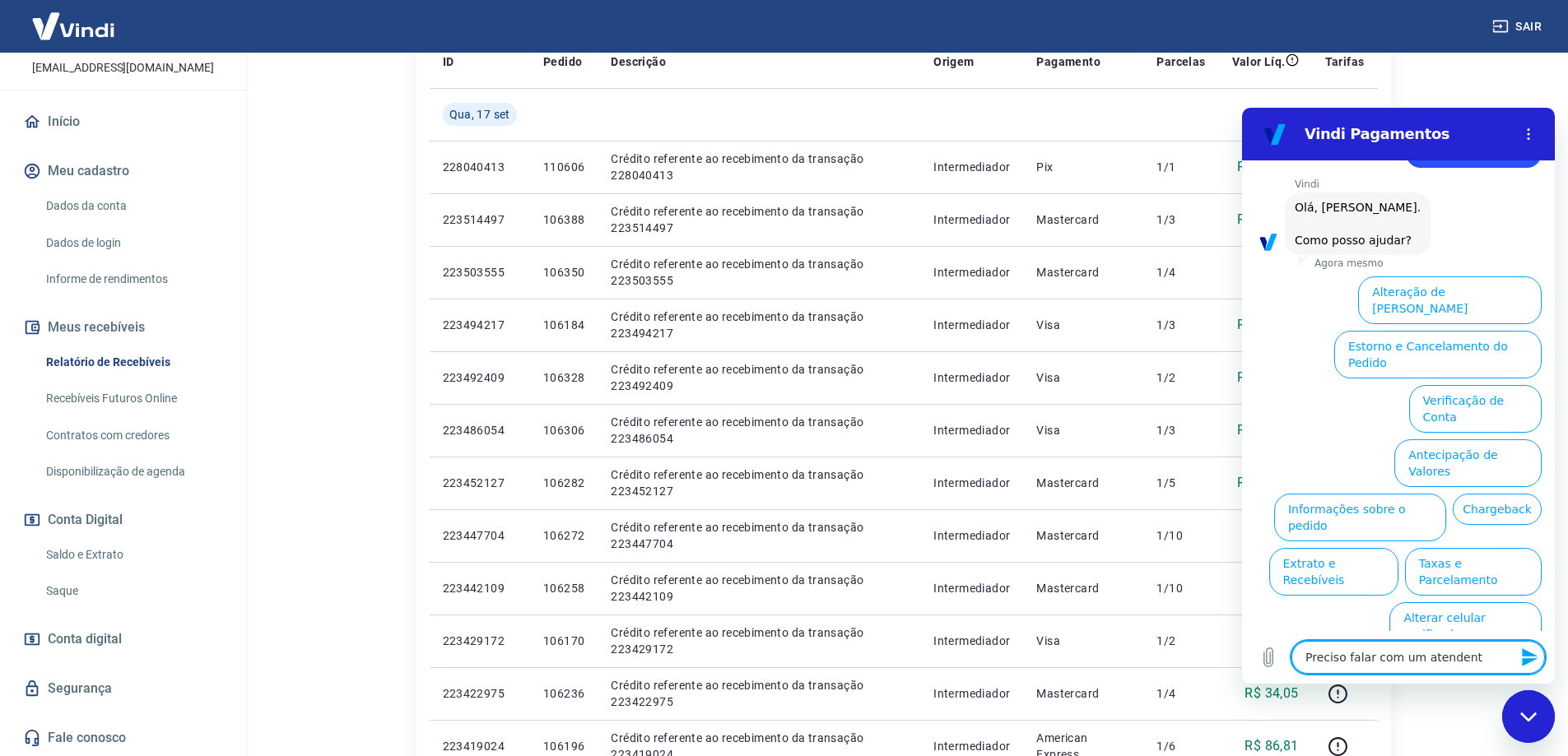
type textarea "Preciso falar com um atendente"
type textarea "x"
type textarea "Preciso falar com um atendente["
type textarea "x"
type textarea "Preciso falar com um atendente"
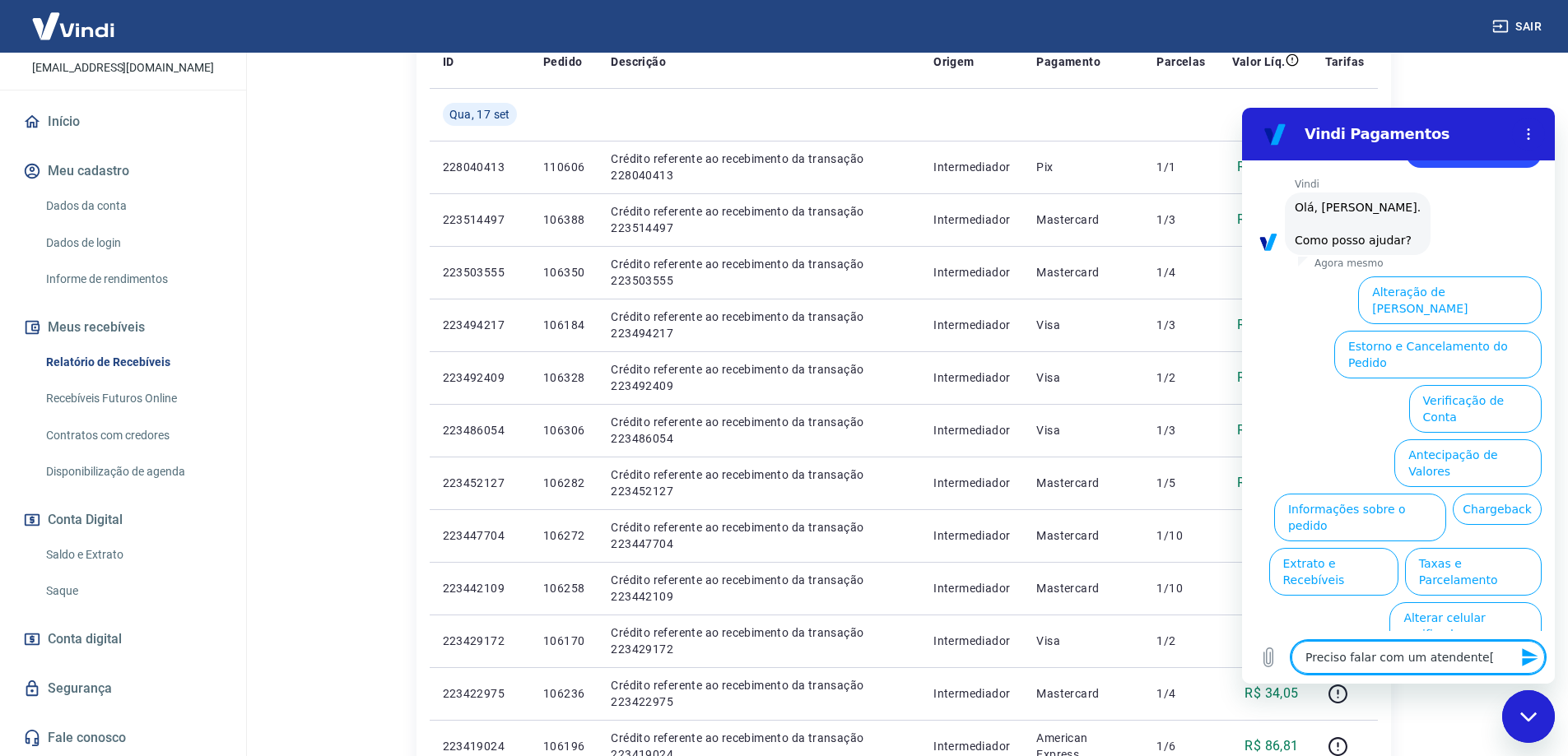
type textarea "x"
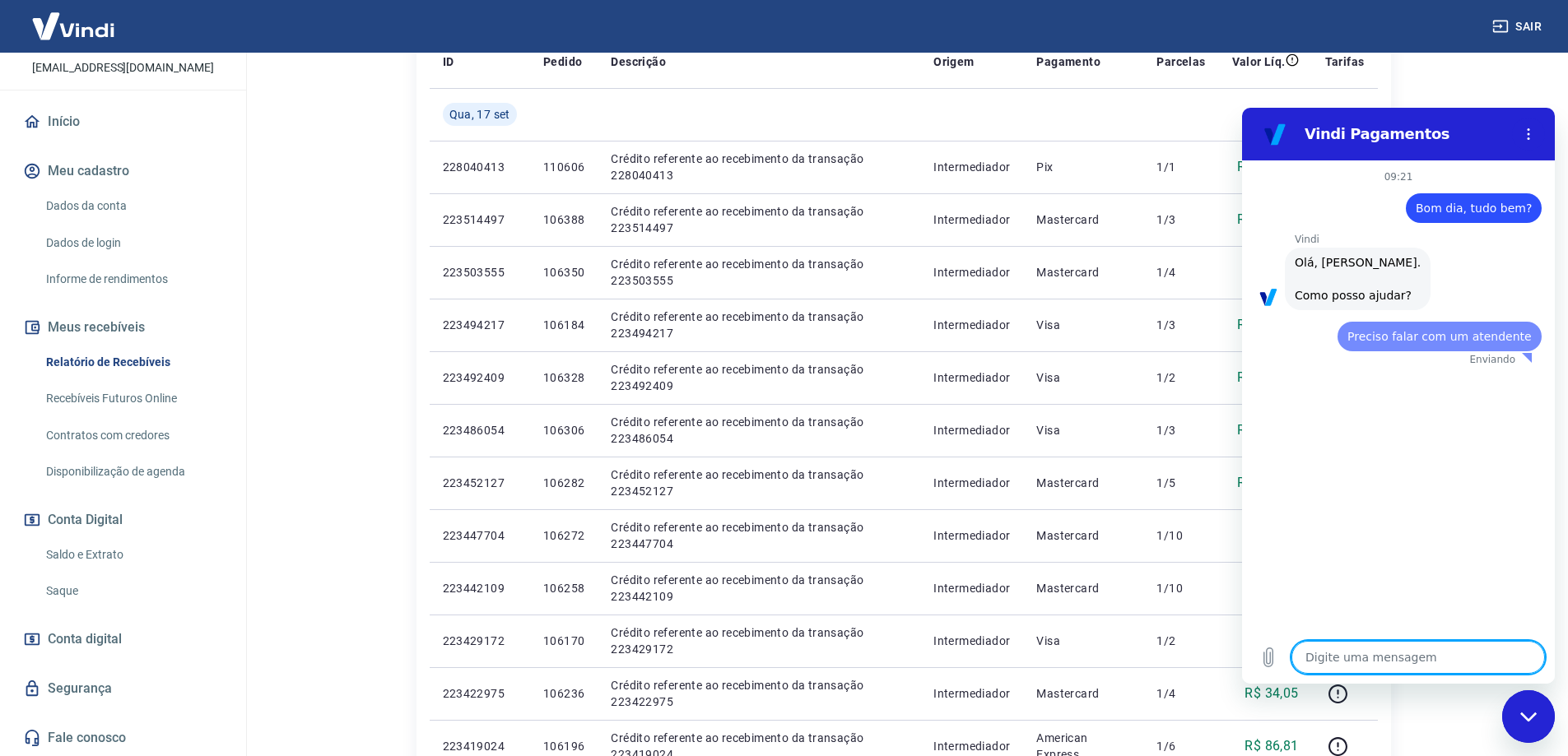
scroll to position [0, 0]
type textarea "x"
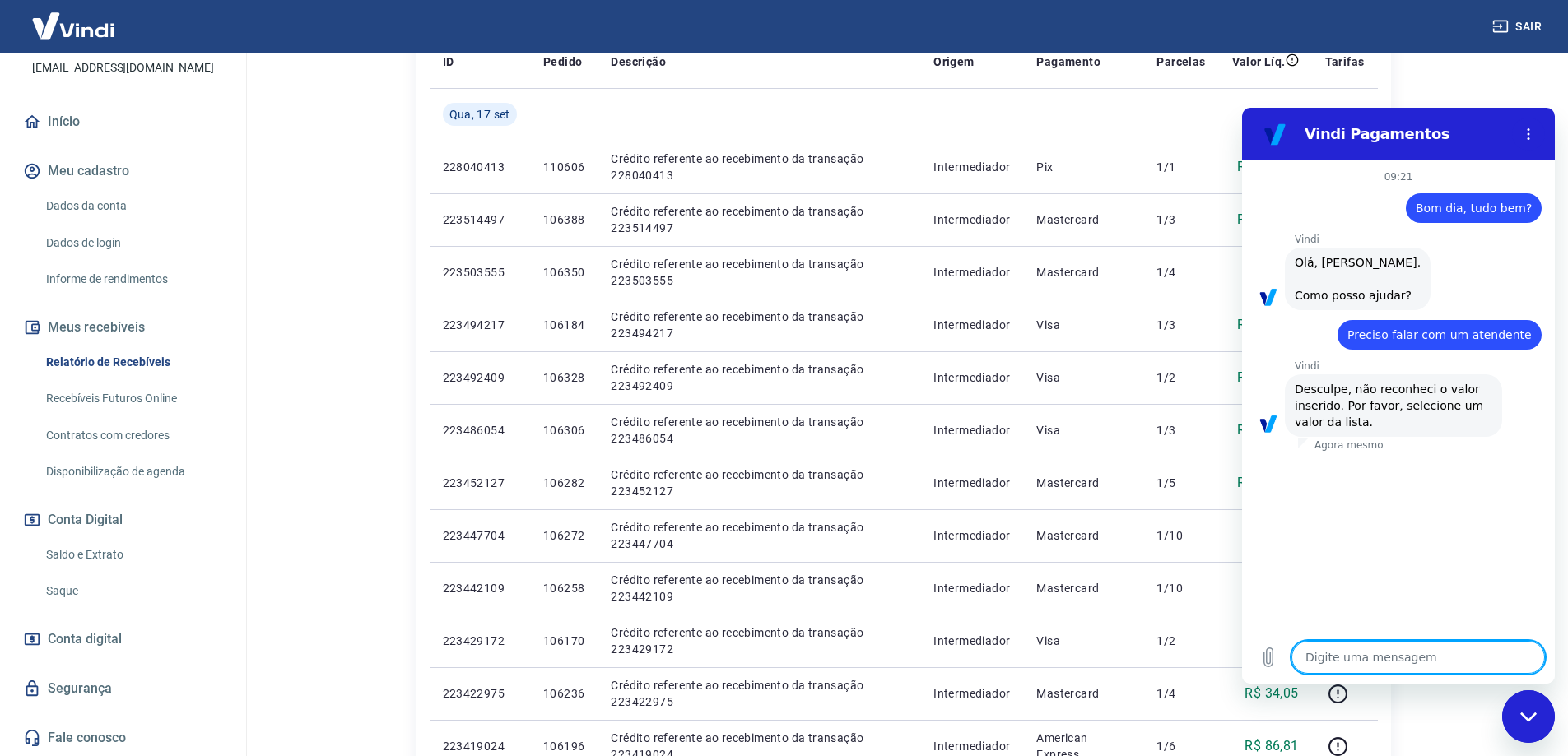
click at [1391, 657] on textarea at bounding box center [1418, 657] width 253 height 33
type textarea "Q"
type textarea "x"
type textarea "Qu"
type textarea "x"
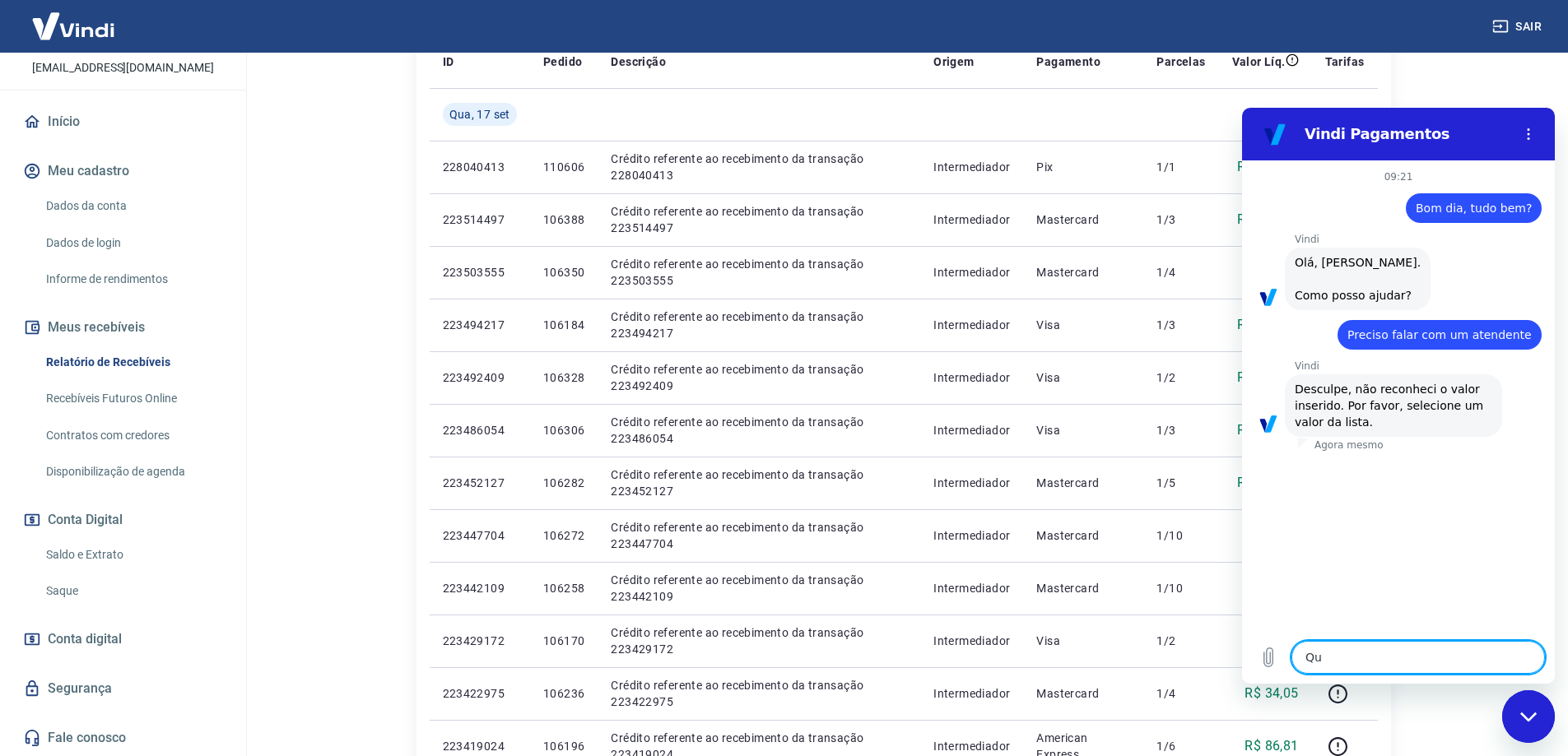
type textarea "Que"
type textarea "x"
type textarea "Quer"
type textarea "x"
type textarea "Quero"
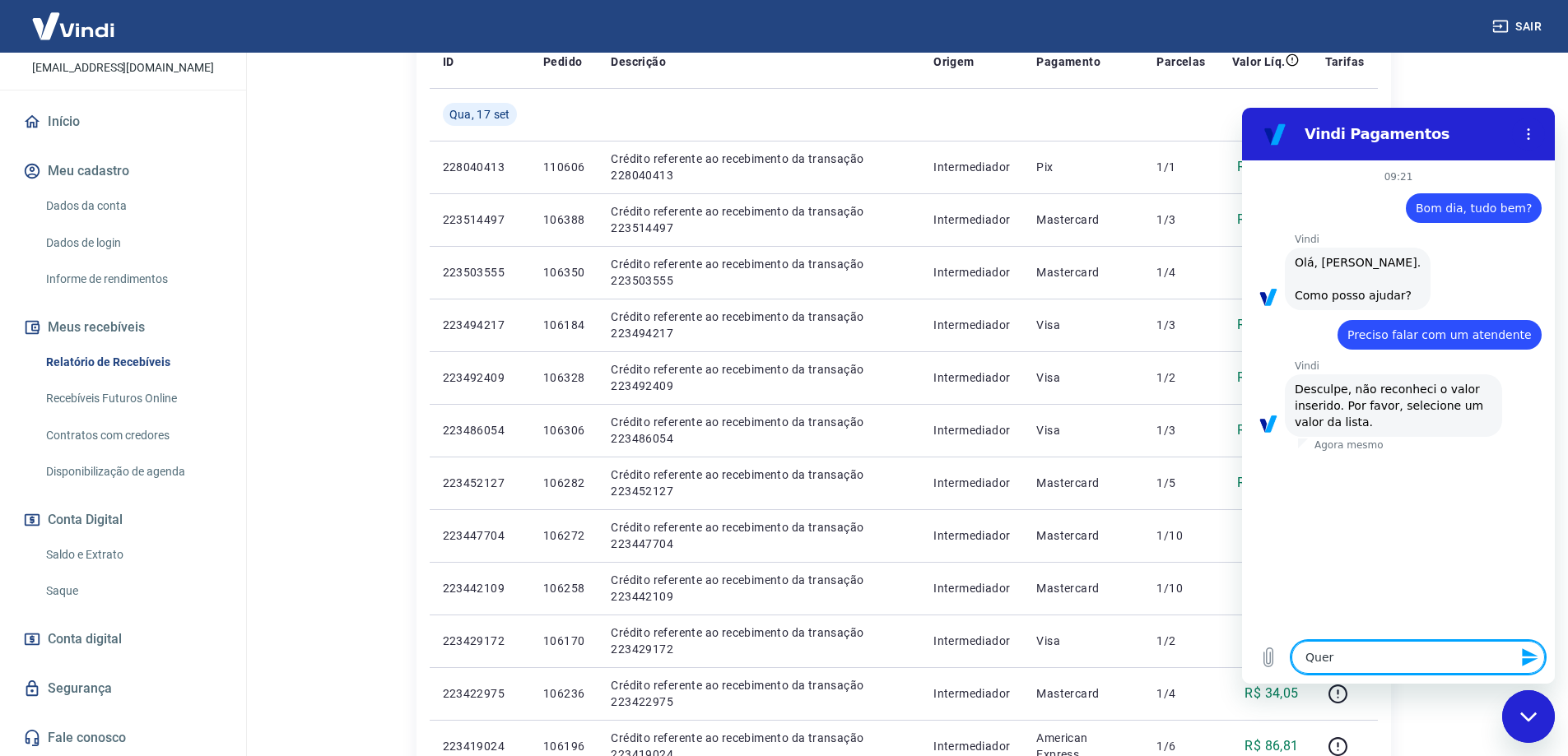
type textarea "x"
type textarea "Queroa"
type textarea "x"
type textarea "Quero"
type textarea "x"
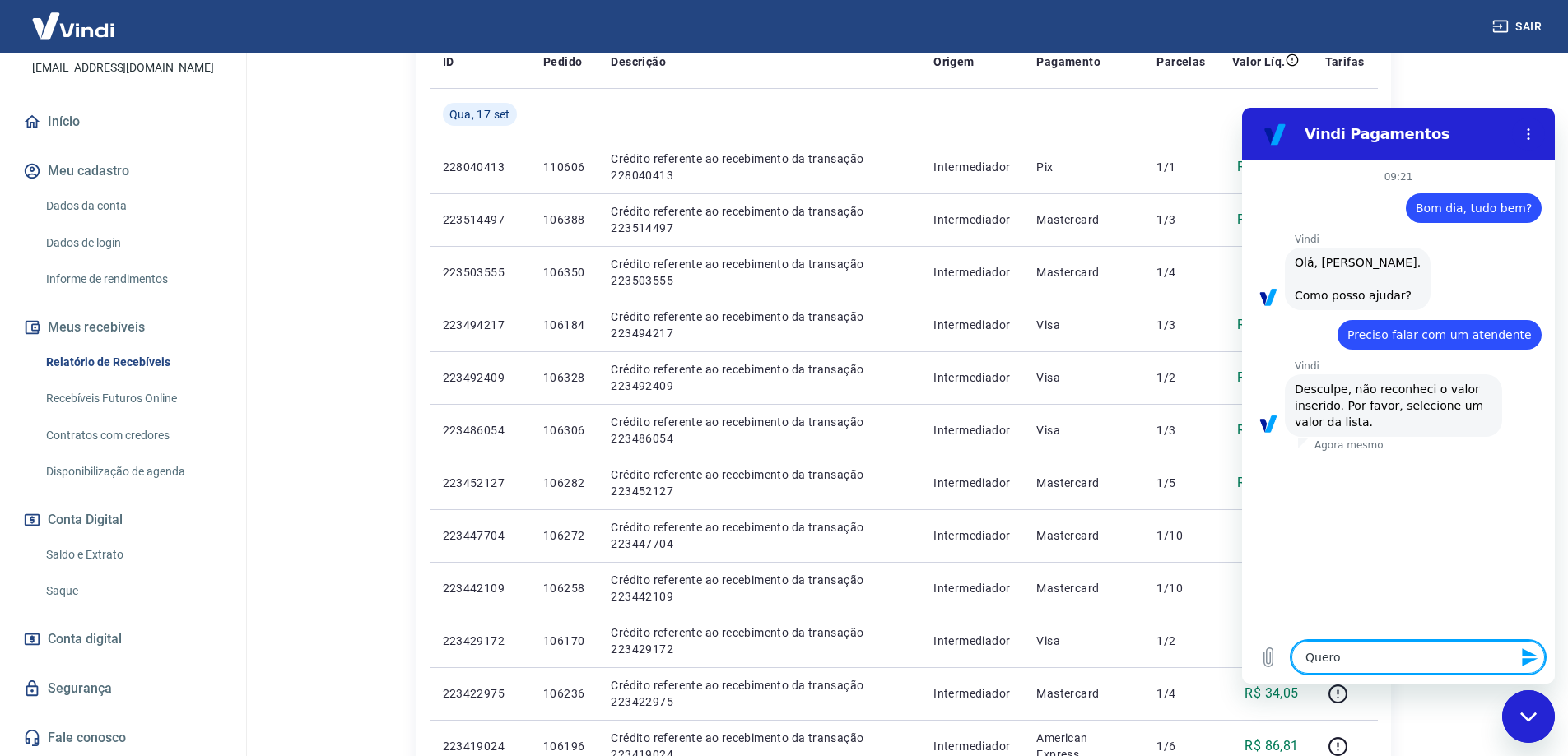
type textarea "Quero"
type textarea "x"
type textarea "Quero f"
type textarea "x"
type textarea "Quero fa"
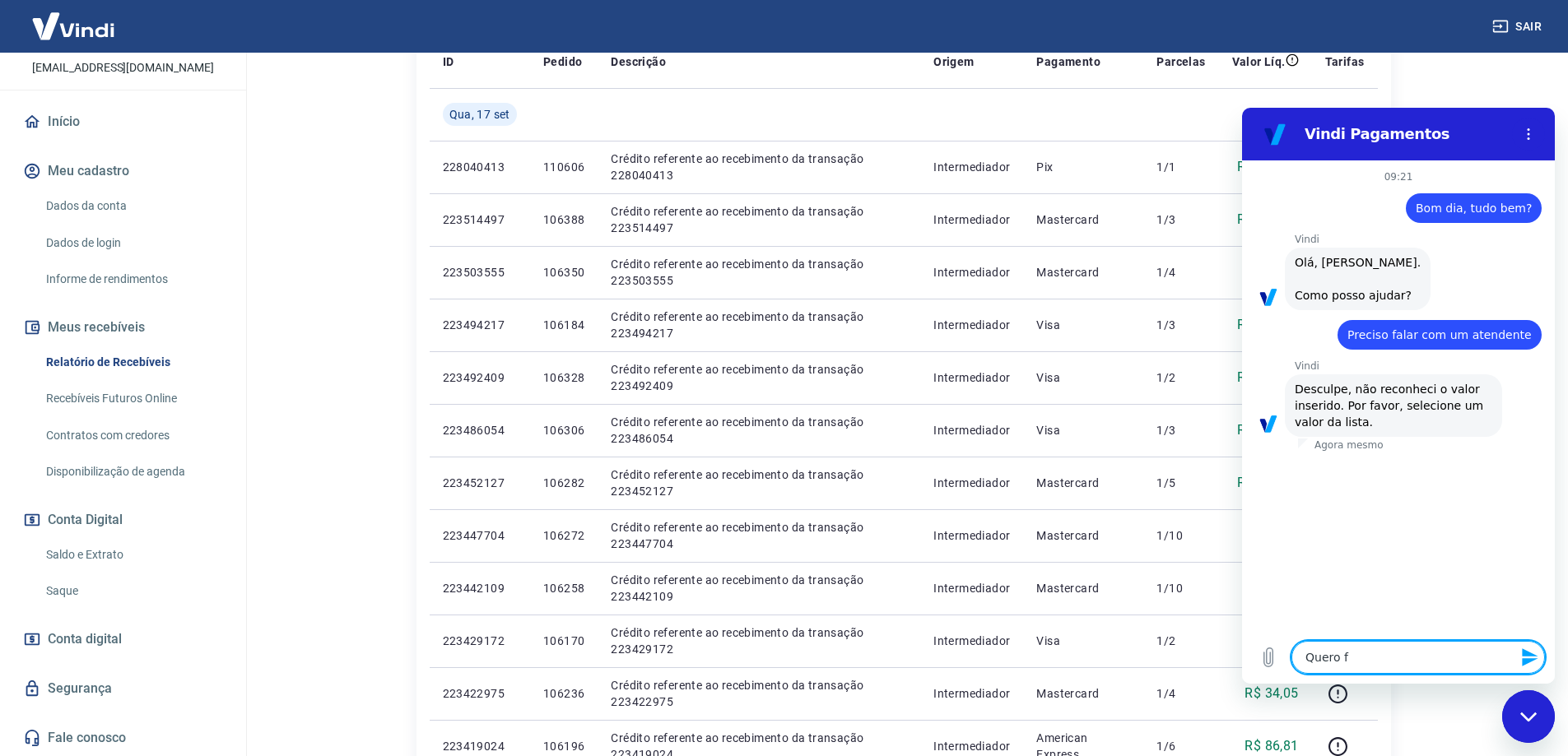
type textarea "x"
type textarea "Quero fal"
type textarea "x"
type textarea "Quero fala"
type textarea "x"
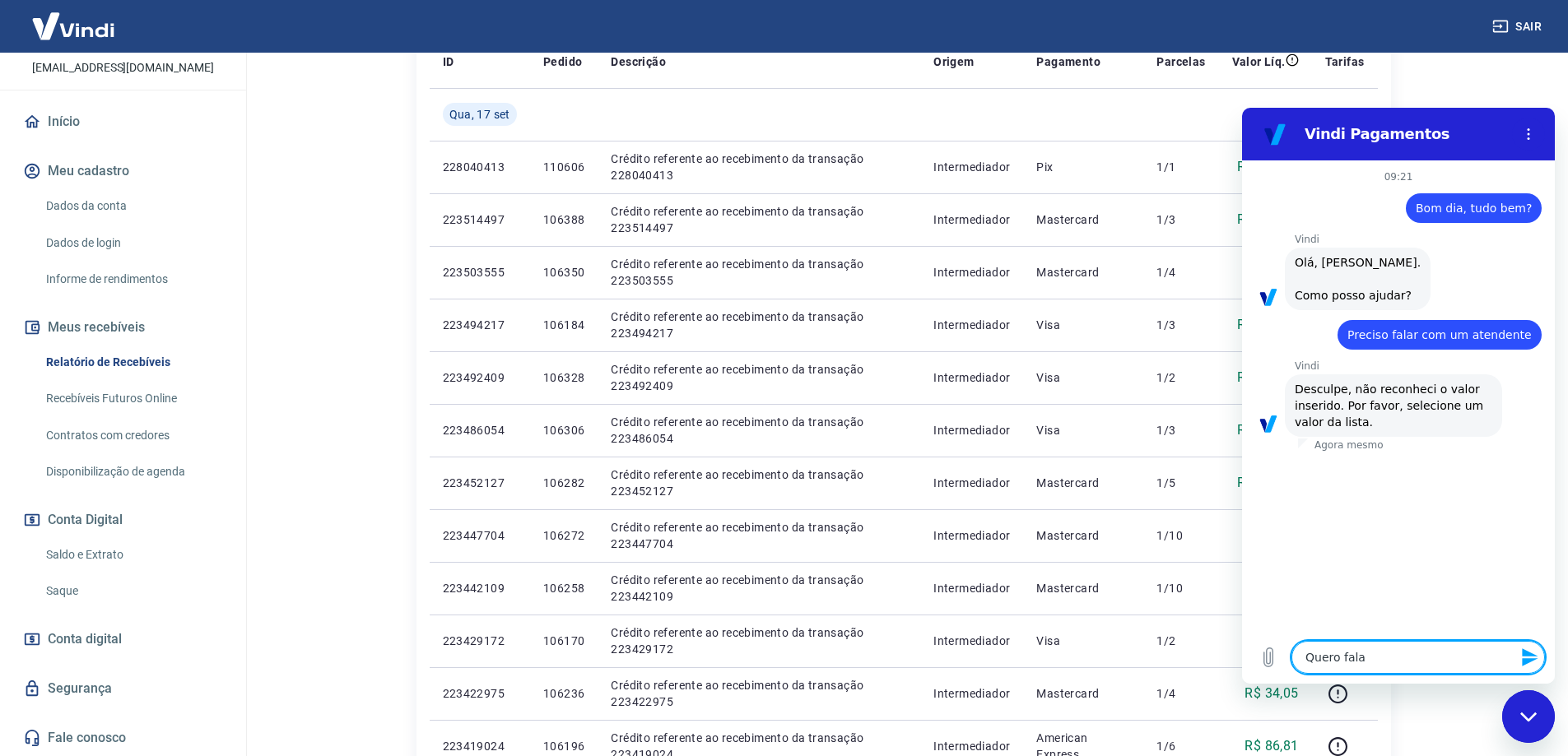
type textarea "Quero falar"
type textarea "x"
type textarea "Quero falar"
type textarea "x"
type textarea "Quero falar c"
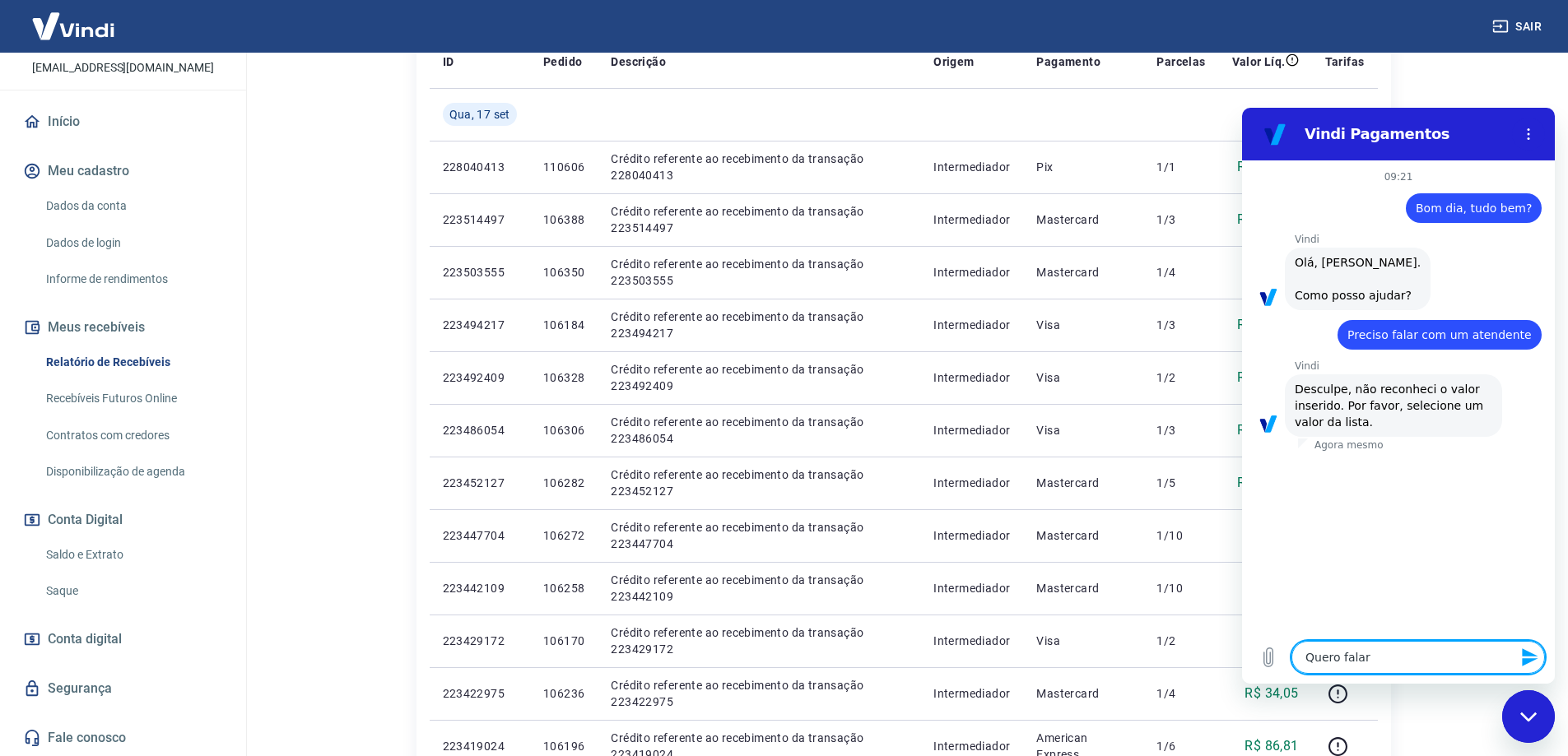
type textarea "x"
type textarea "Quero falar co"
type textarea "x"
type textarea "Quero falar co"
type textarea "x"
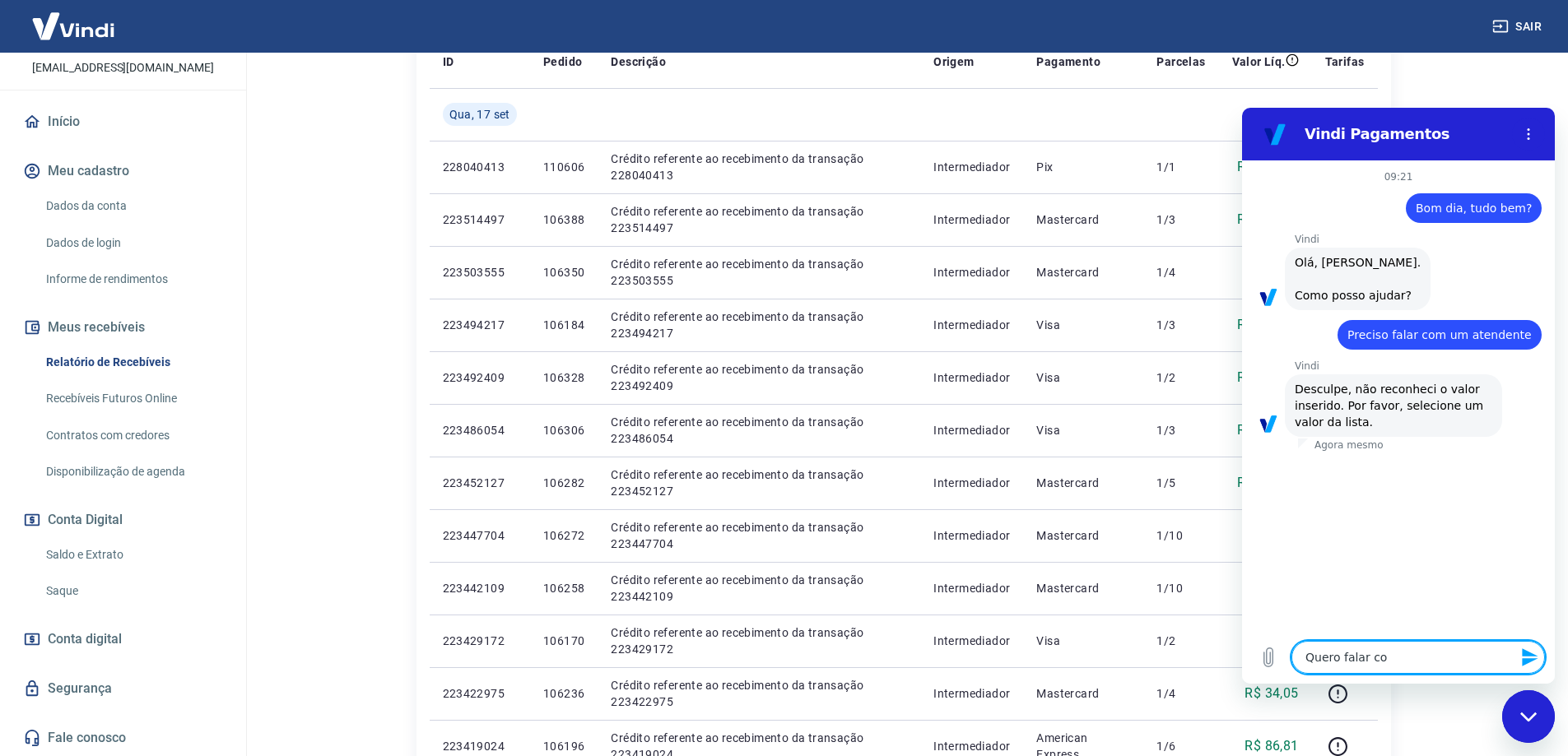
type textarea "Quero falar co u"
type textarea "x"
type textarea "Quero falar co um"
type textarea "x"
type textarea "Quero falar co um"
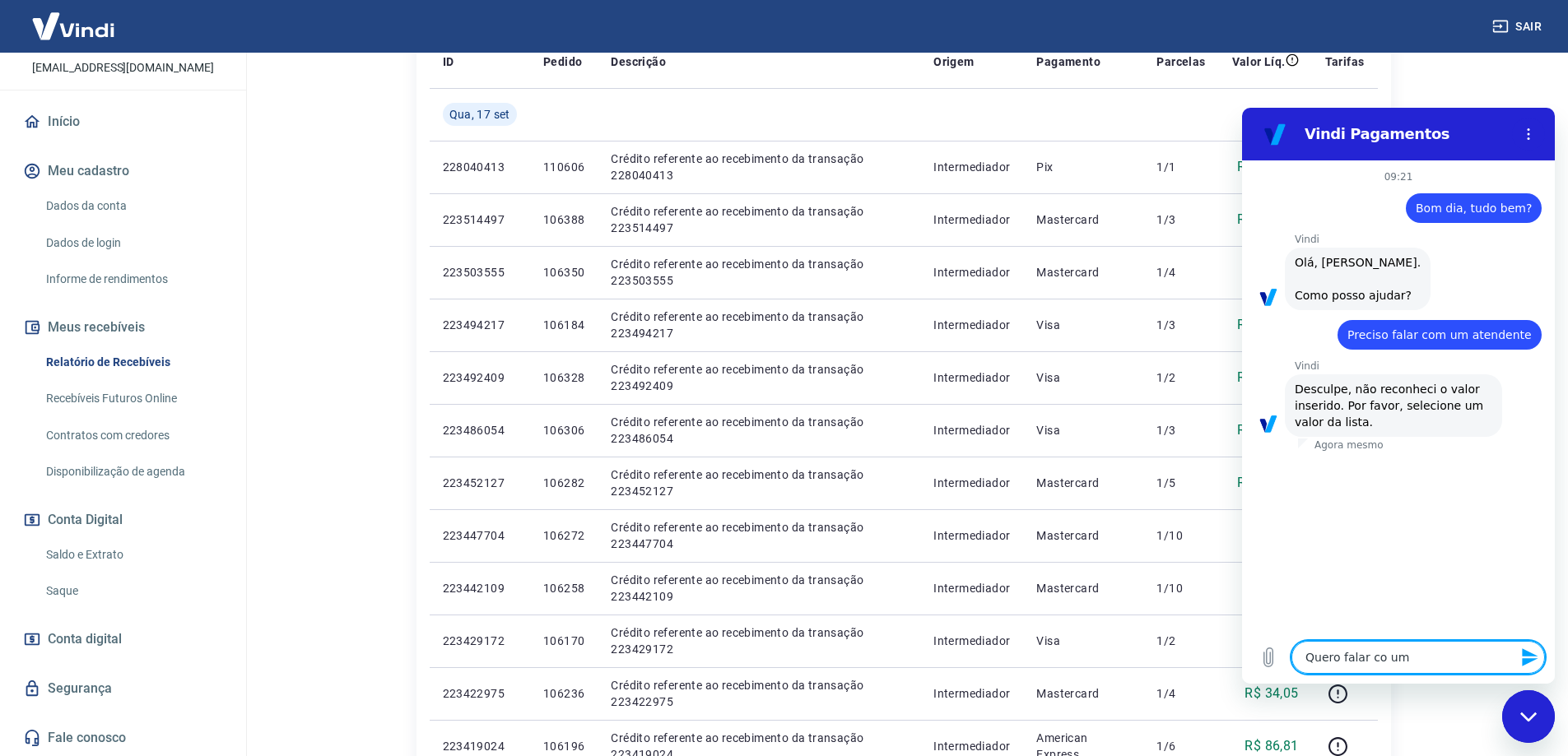
type textarea "x"
type textarea "Quero falar co um"
type textarea "x"
type textarea "Quero falar co u"
type textarea "x"
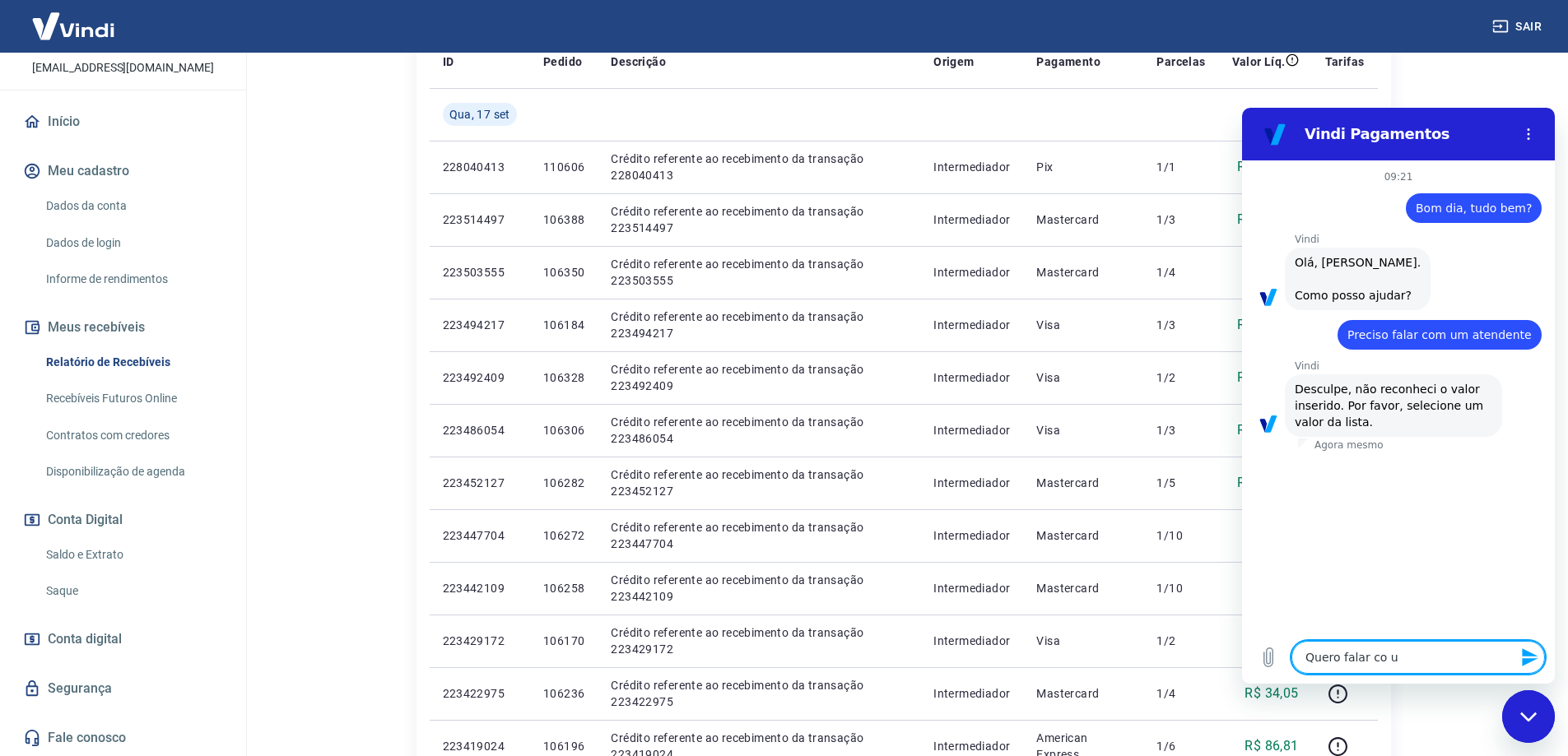
type textarea "Quero falar co"
type textarea "x"
type textarea "Quero falar co"
type textarea "x"
type textarea "Quero falar com"
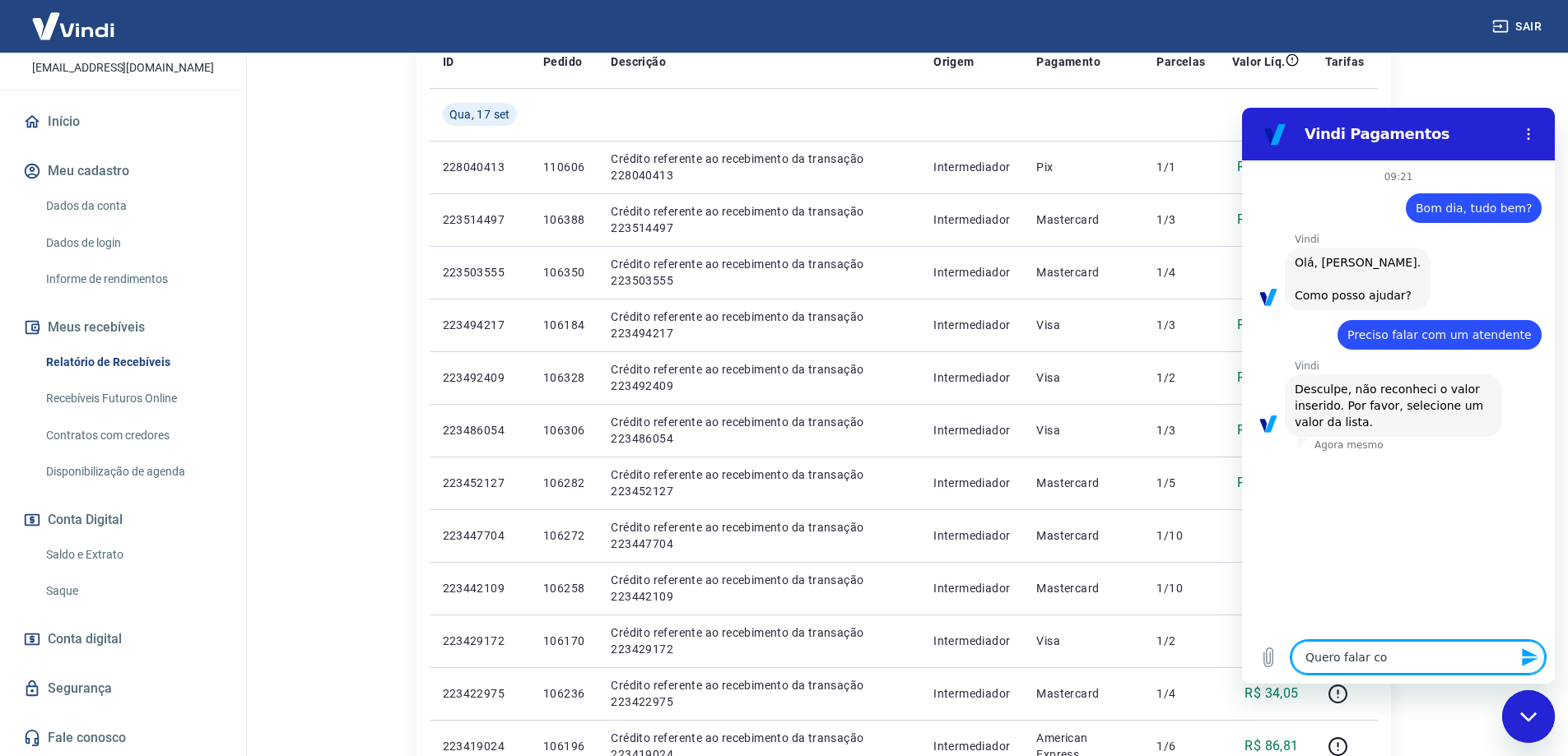
type textarea "x"
type textarea "Quero falar com"
type textarea "x"
type textarea "Quero falar com u"
type textarea "x"
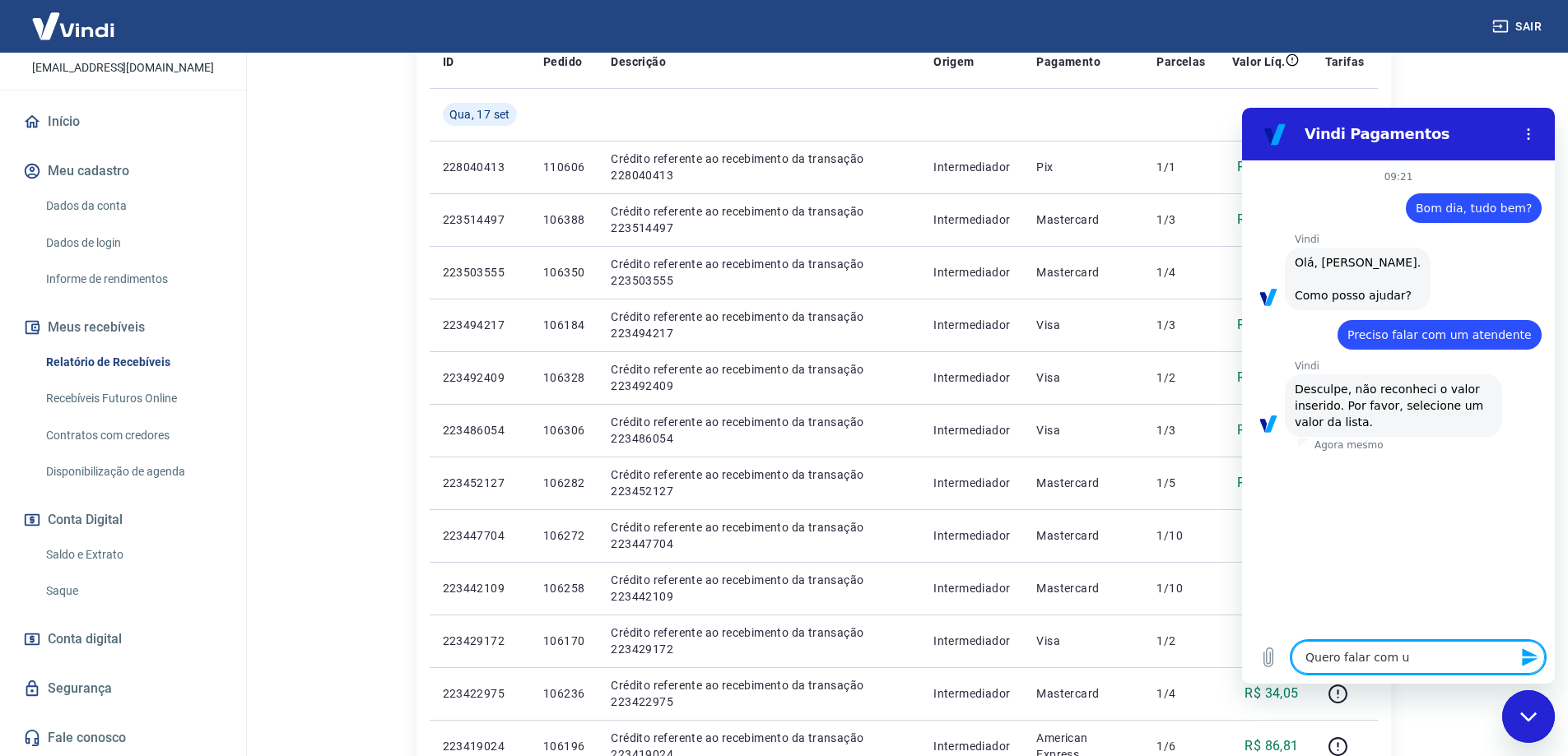
type textarea "Quero falar com um"
type textarea "x"
type textarea "Quero falar com um"
type textarea "x"
type textarea "Quero falar com um a"
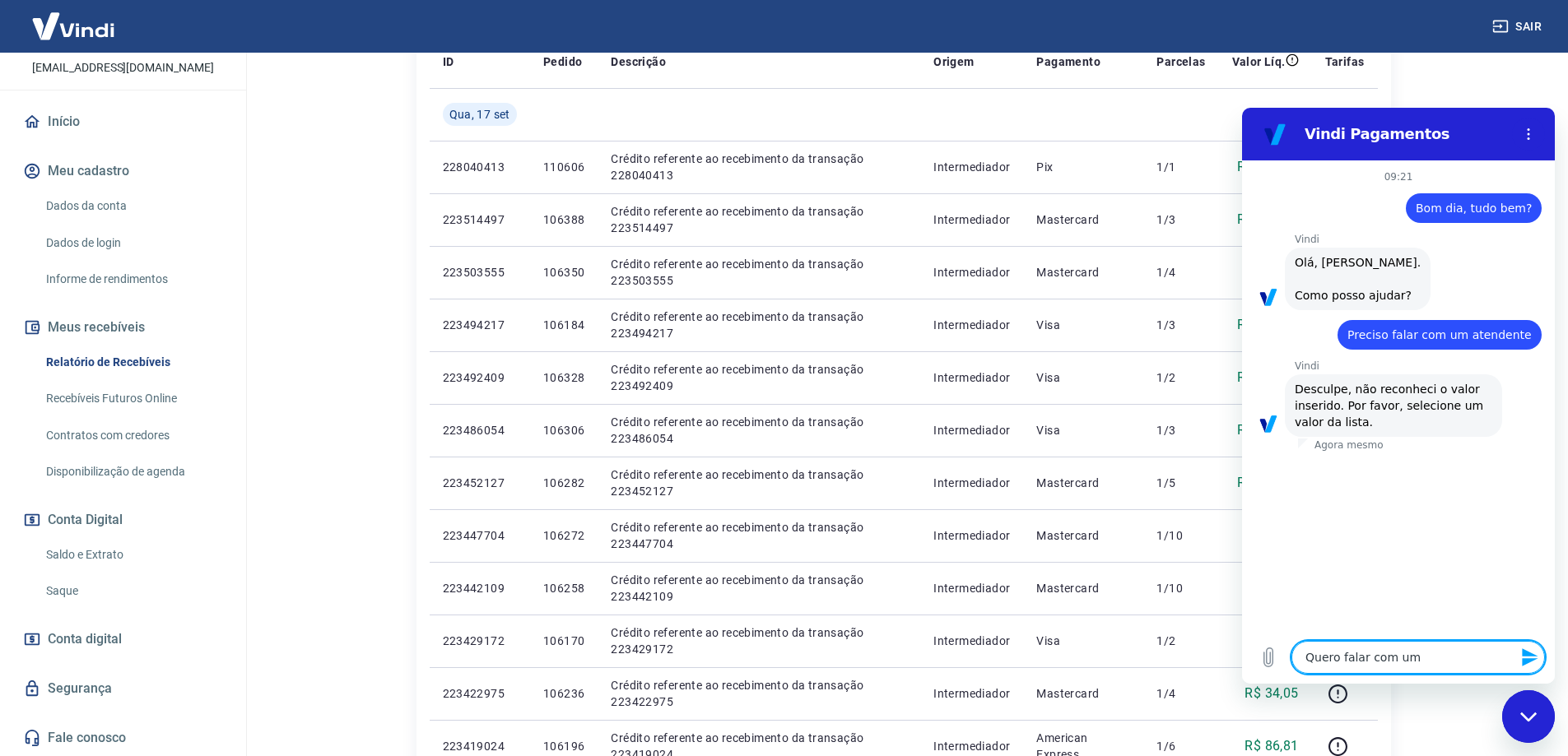
type textarea "x"
type textarea "Quero falar com um at"
type textarea "x"
type textarea "Quero falar com um ate"
type textarea "x"
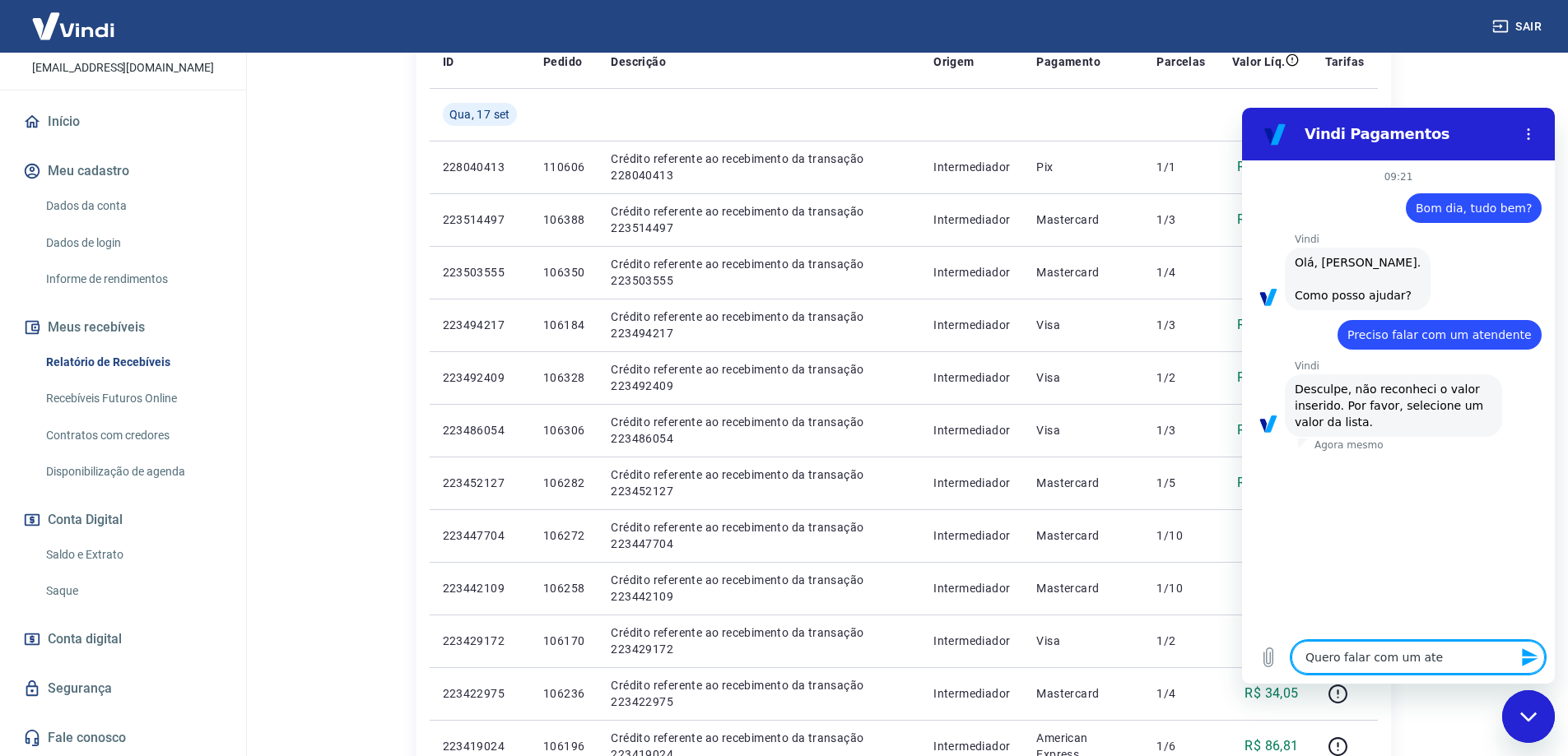
type textarea "Quero falar com um aten"
type textarea "x"
type textarea "Quero falar com um atend"
type textarea "x"
type textarea "Quero falar com um atende"
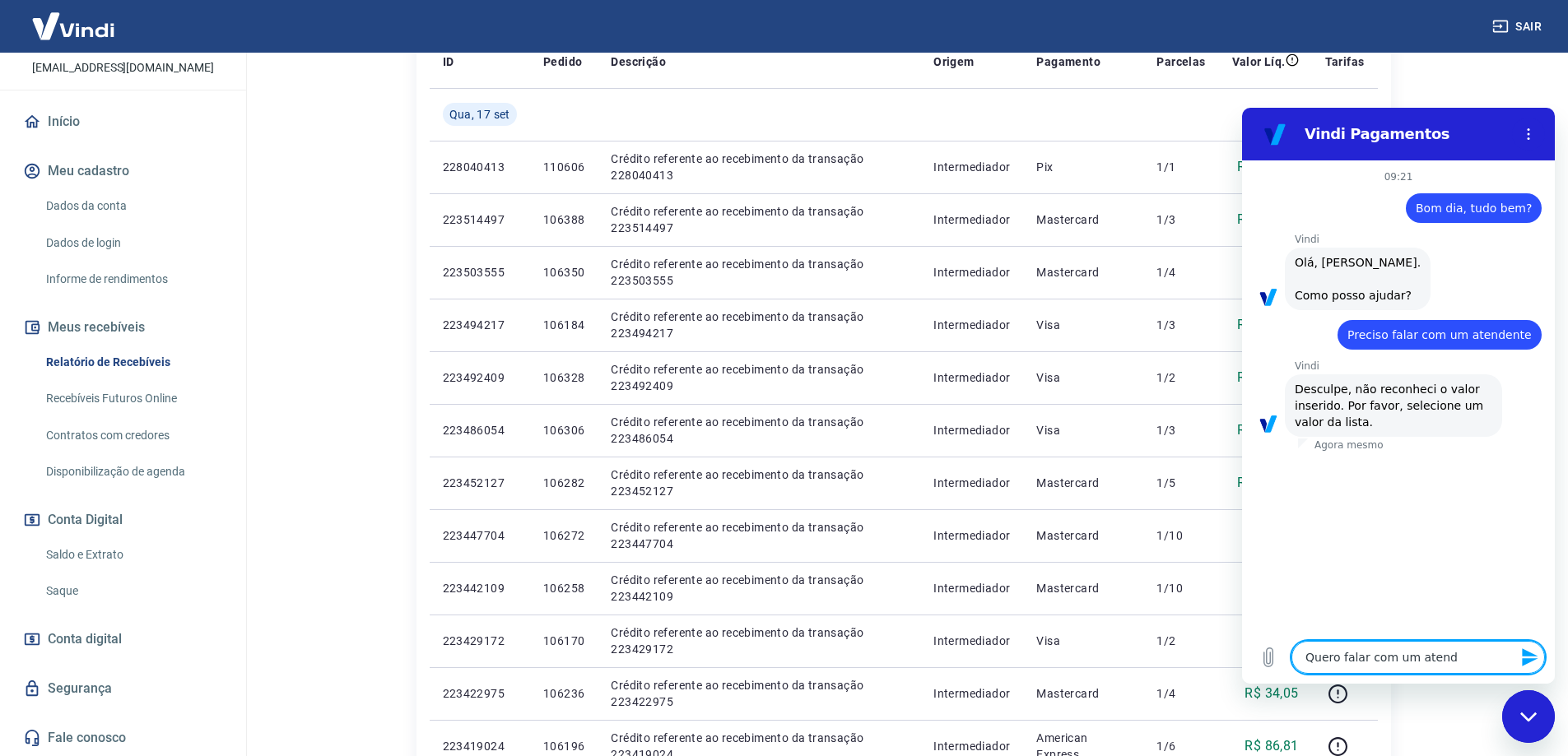
type textarea "x"
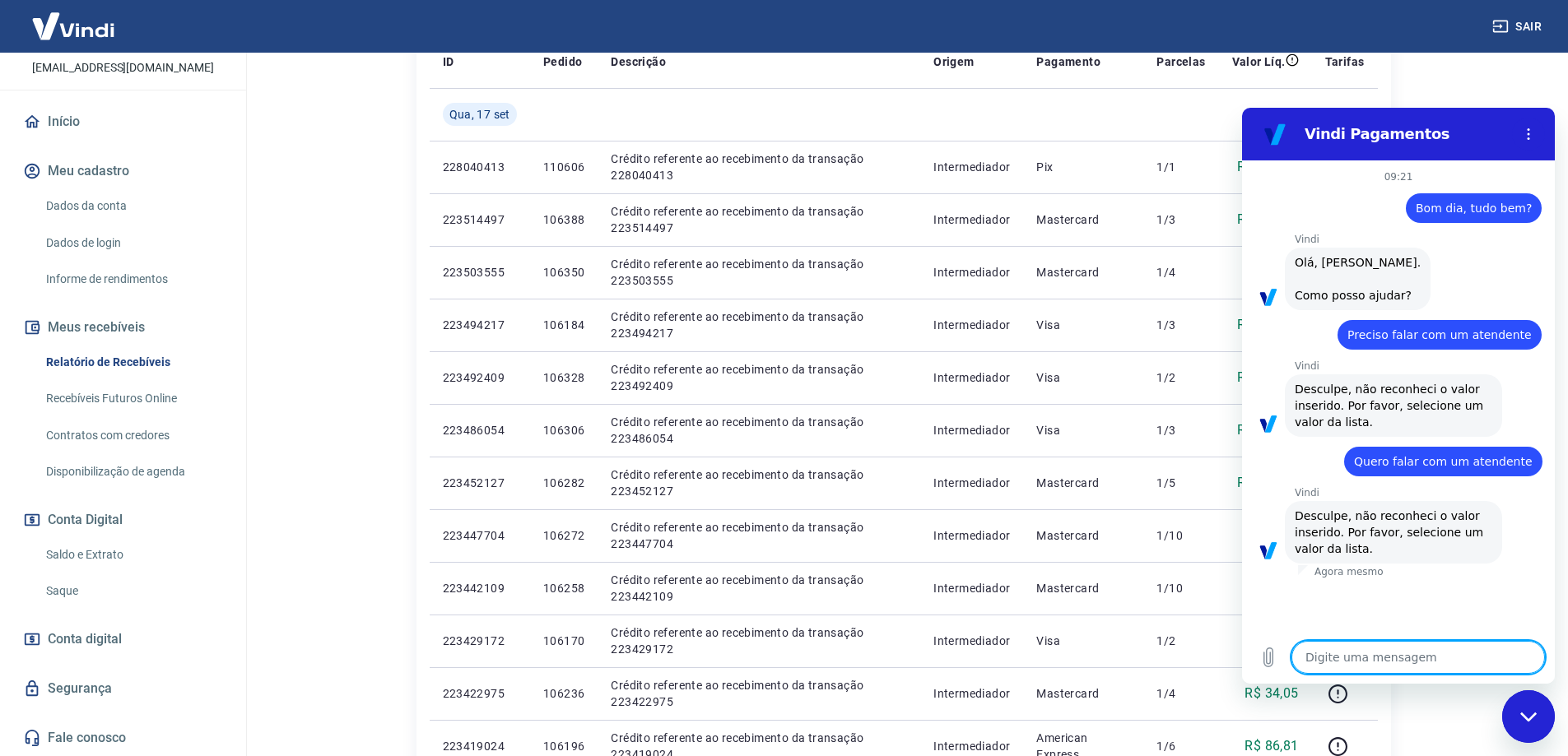
click at [1393, 657] on textarea at bounding box center [1418, 657] width 253 height 33
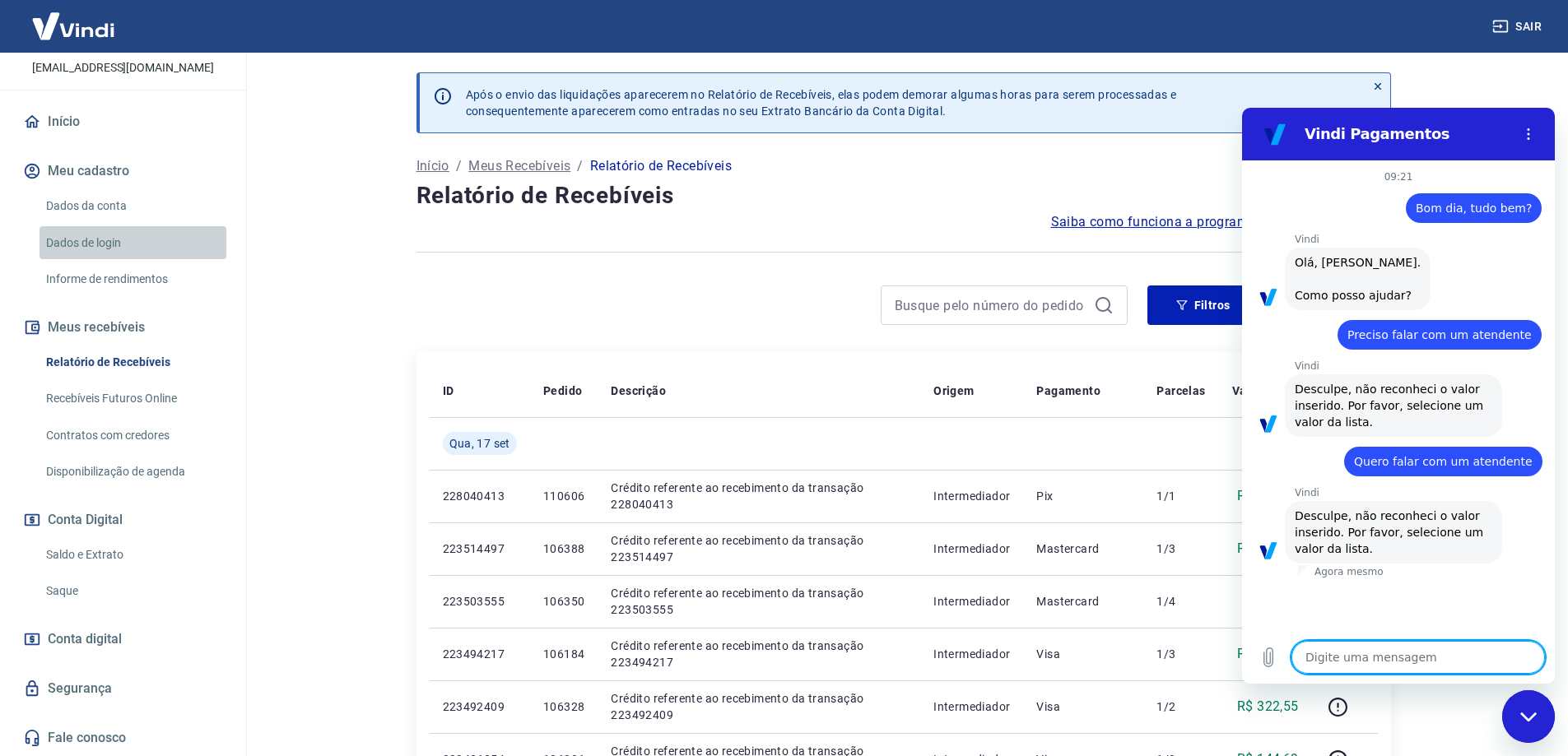
click at [140, 236] on link "Dados de login" at bounding box center [133, 243] width 187 height 33
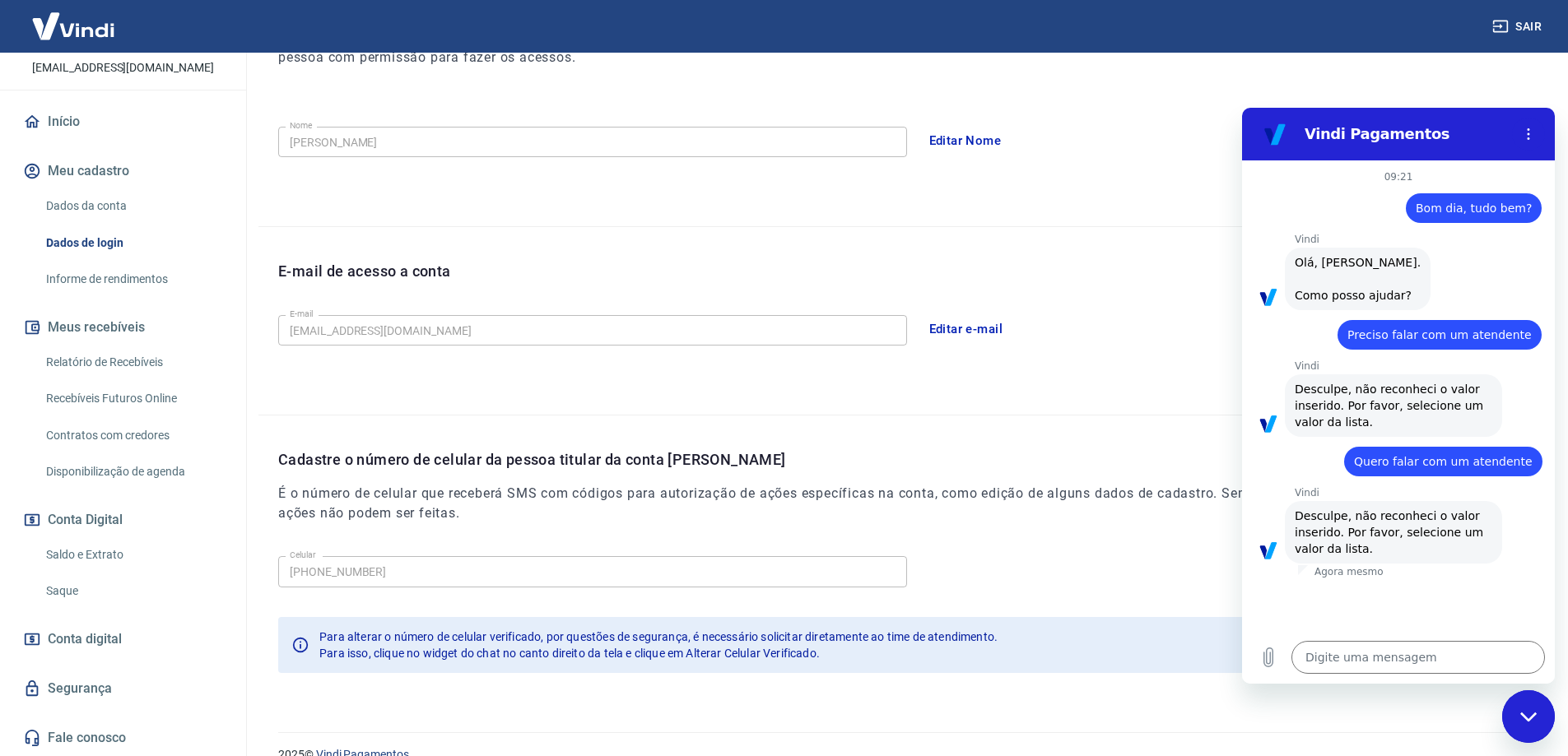
scroll to position [298, 0]
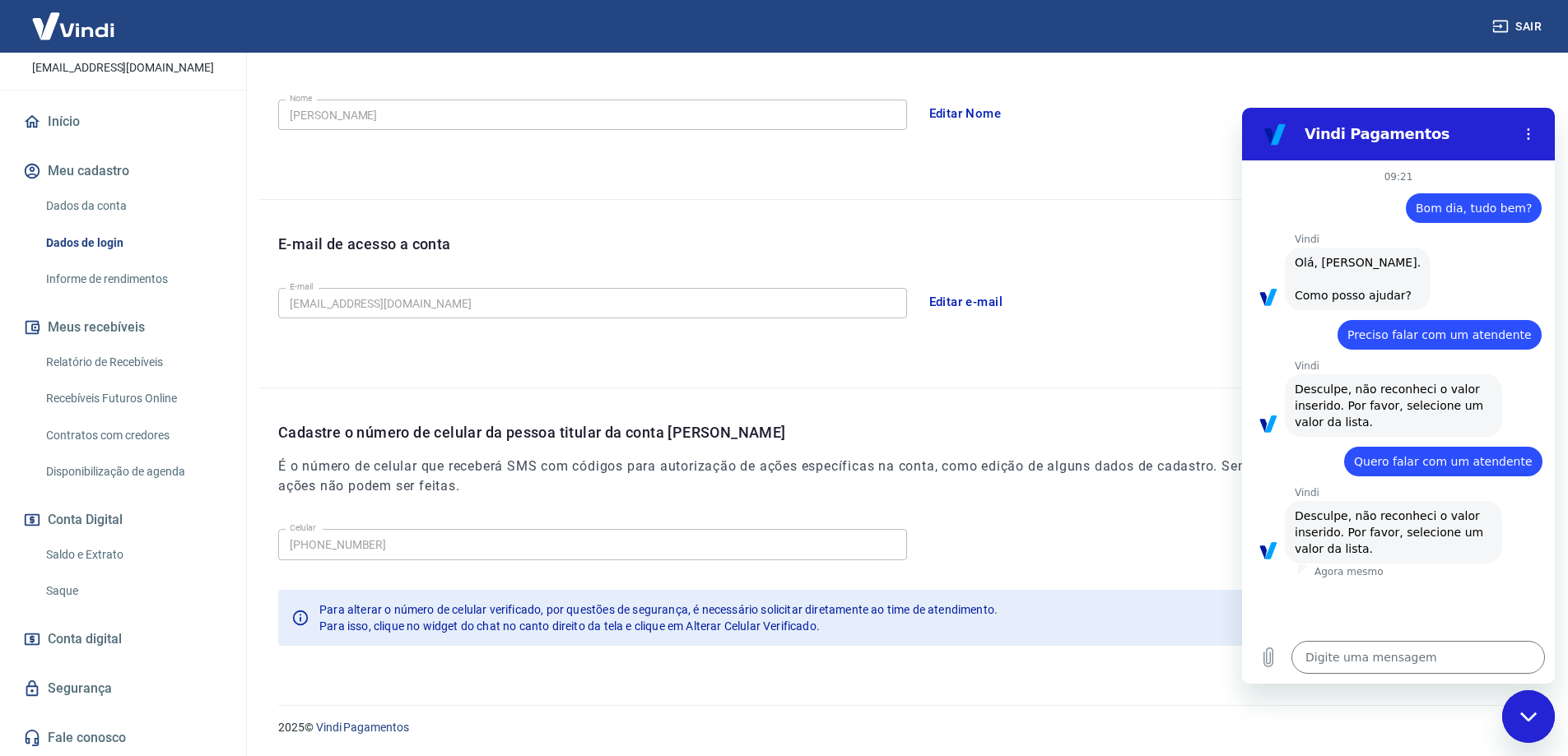
click at [1525, 713] on icon "Fechar janela de mensagens" at bounding box center [1528, 717] width 18 height 11
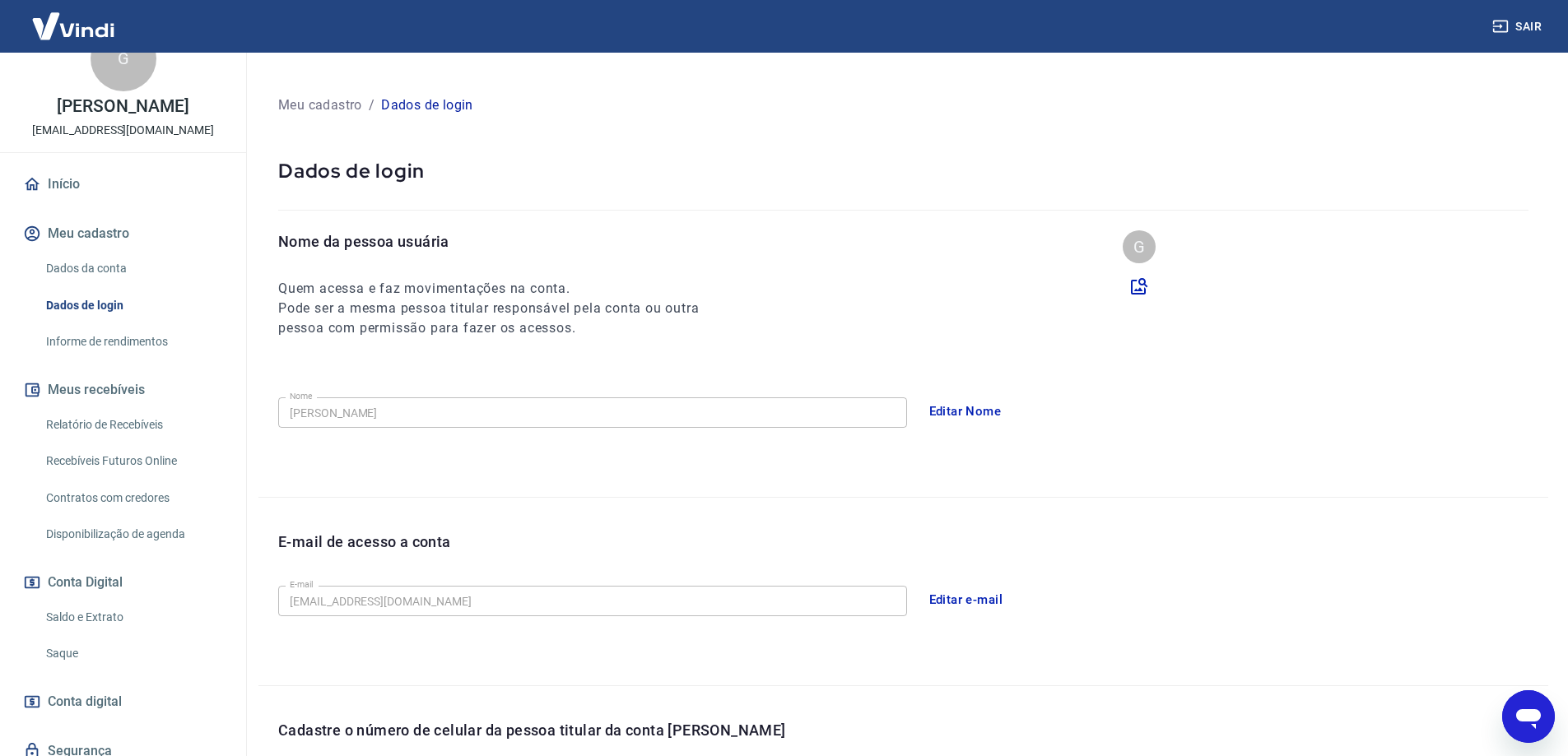
scroll to position [38, 0]
click at [159, 474] on link "Recebíveis Futuros Online" at bounding box center [133, 464] width 187 height 33
